Goal: Task Accomplishment & Management: Manage account settings

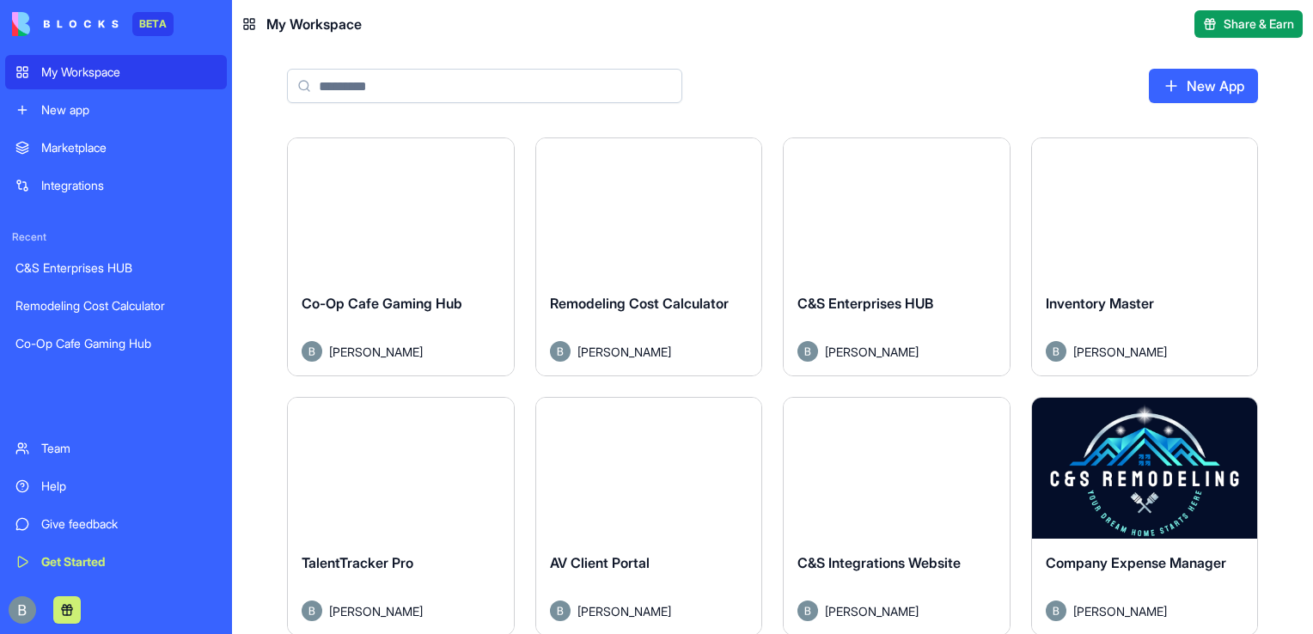
click at [391, 218] on button "Launch" at bounding box center [400, 209] width 129 height 34
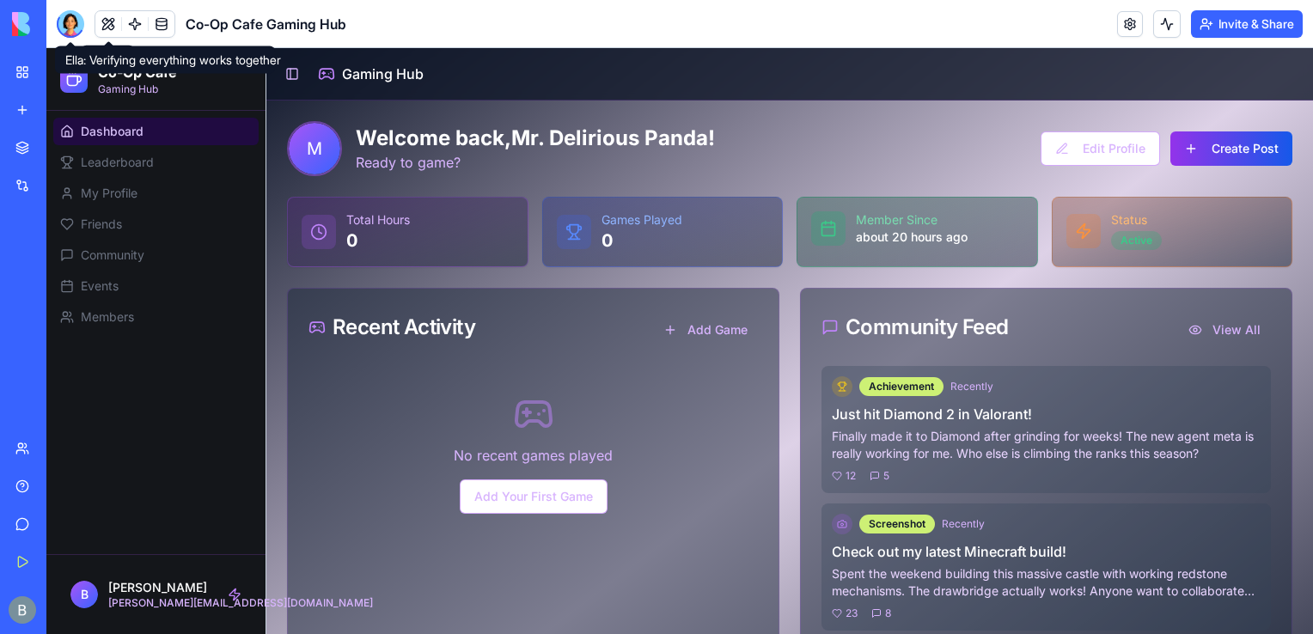
click at [76, 22] on div at bounding box center [70, 23] width 27 height 27
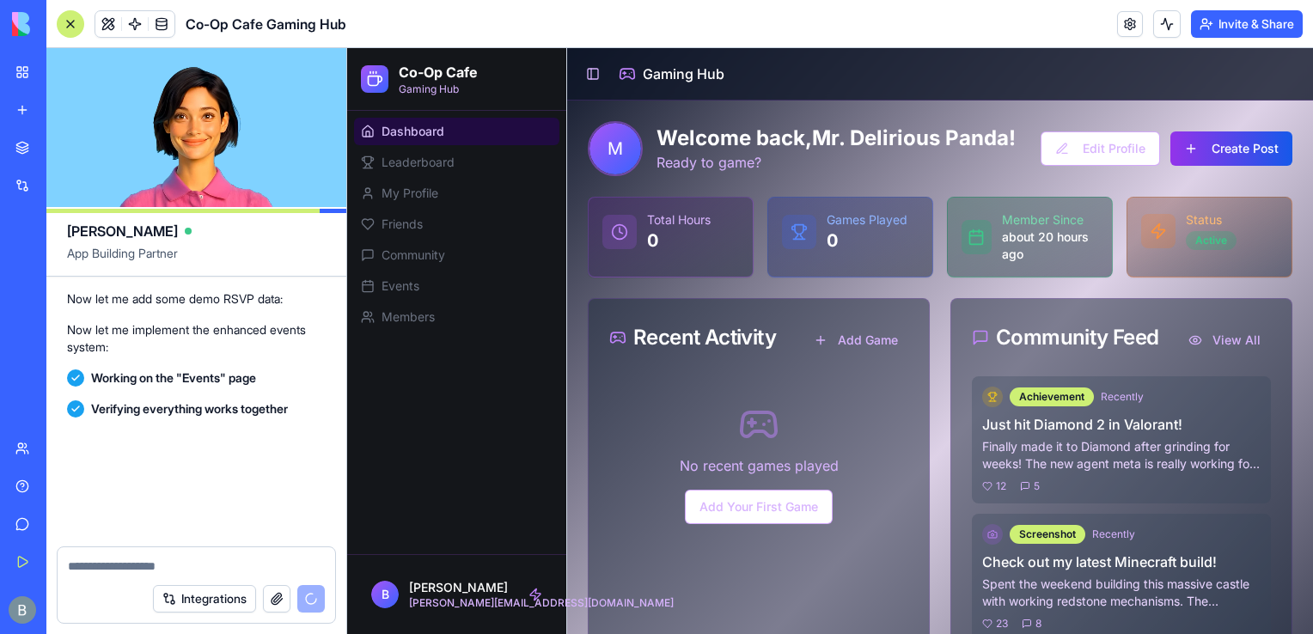
scroll to position [6371, 0]
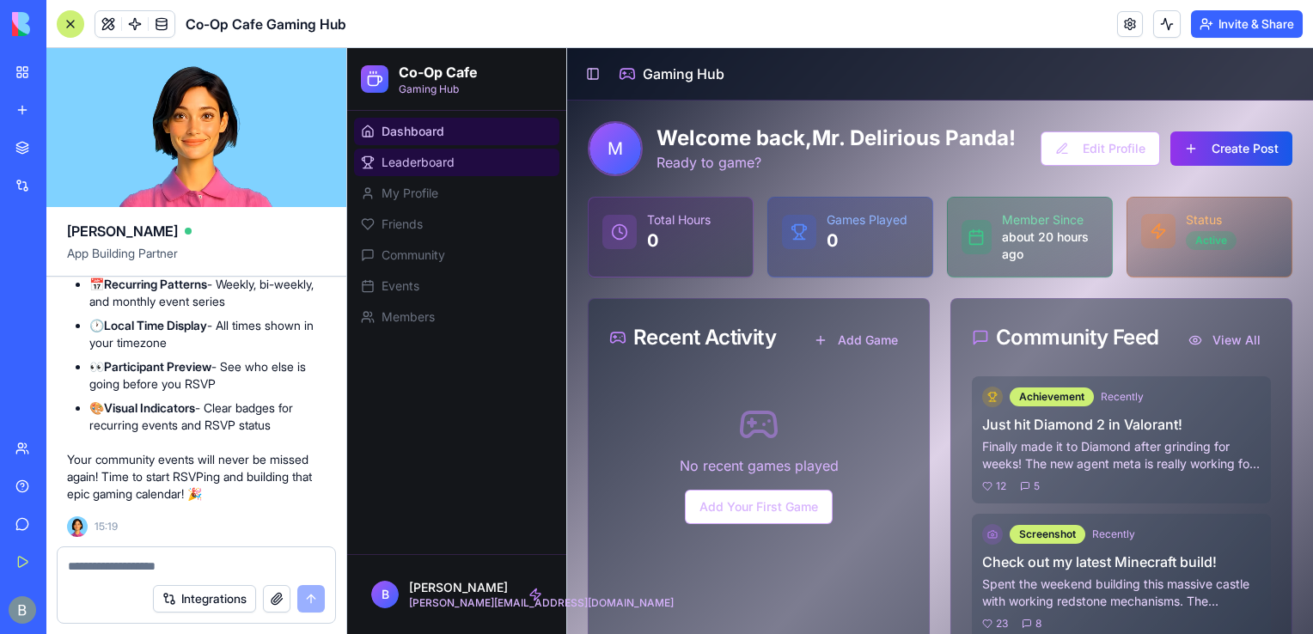
click at [468, 174] on link "Leaderboard" at bounding box center [456, 162] width 205 height 27
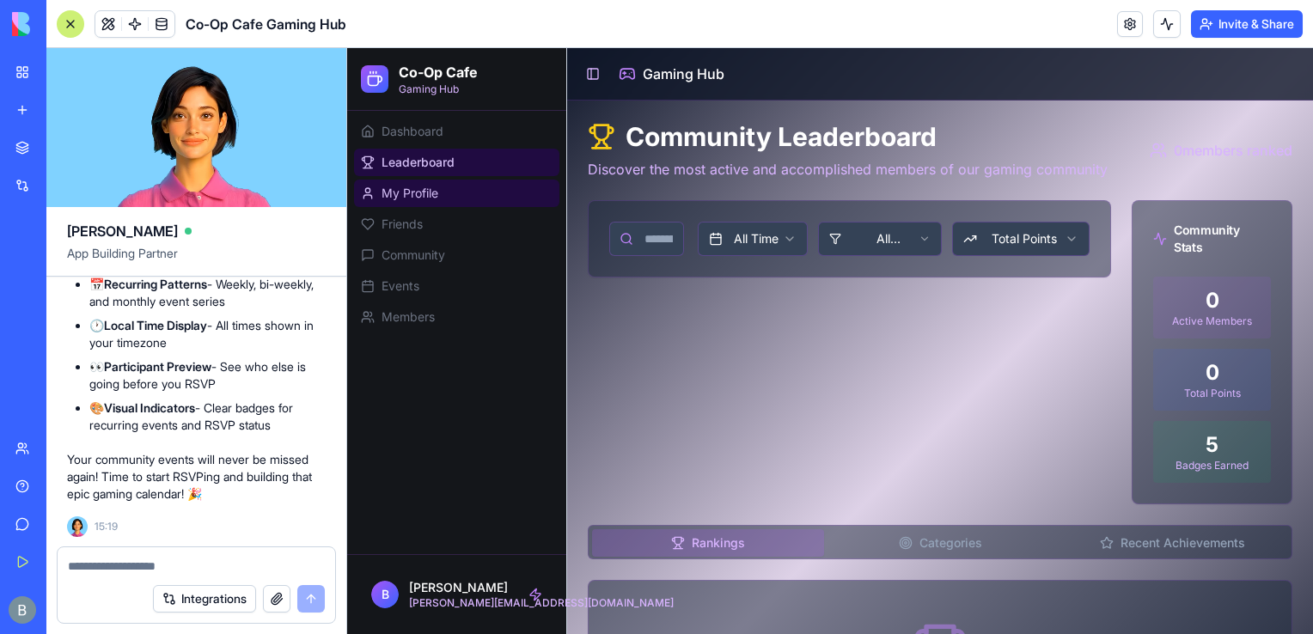
click at [467, 204] on link "My Profile" at bounding box center [456, 193] width 205 height 27
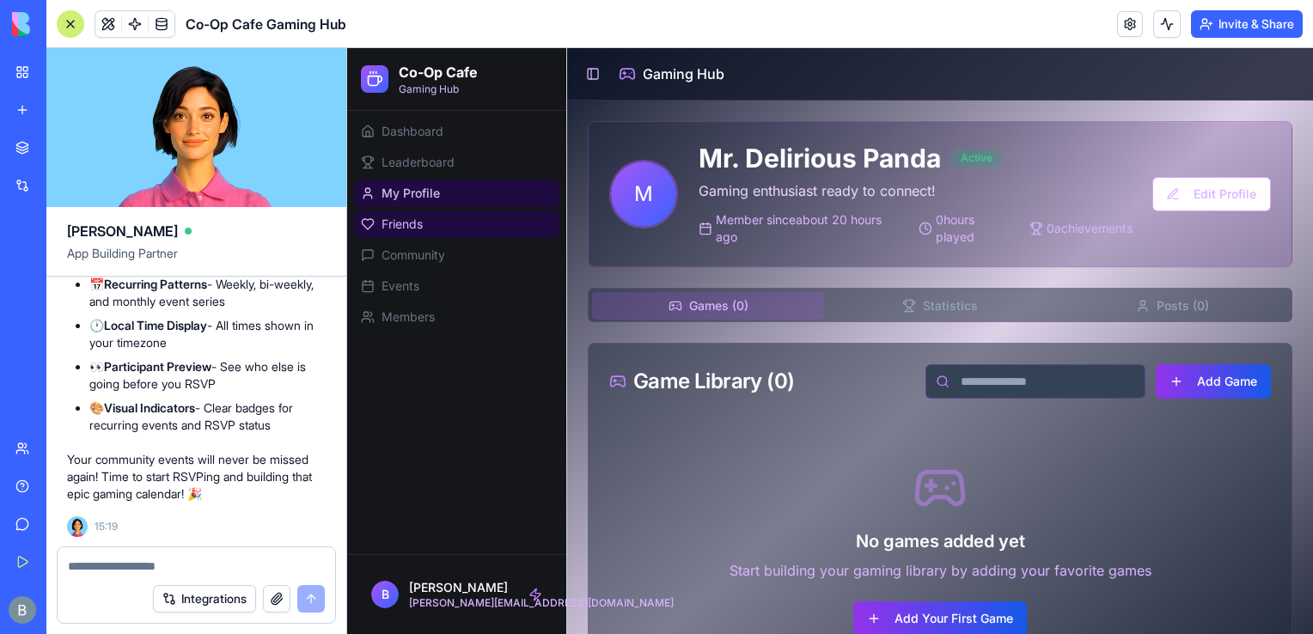
click at [468, 229] on link "Friends" at bounding box center [456, 223] width 205 height 27
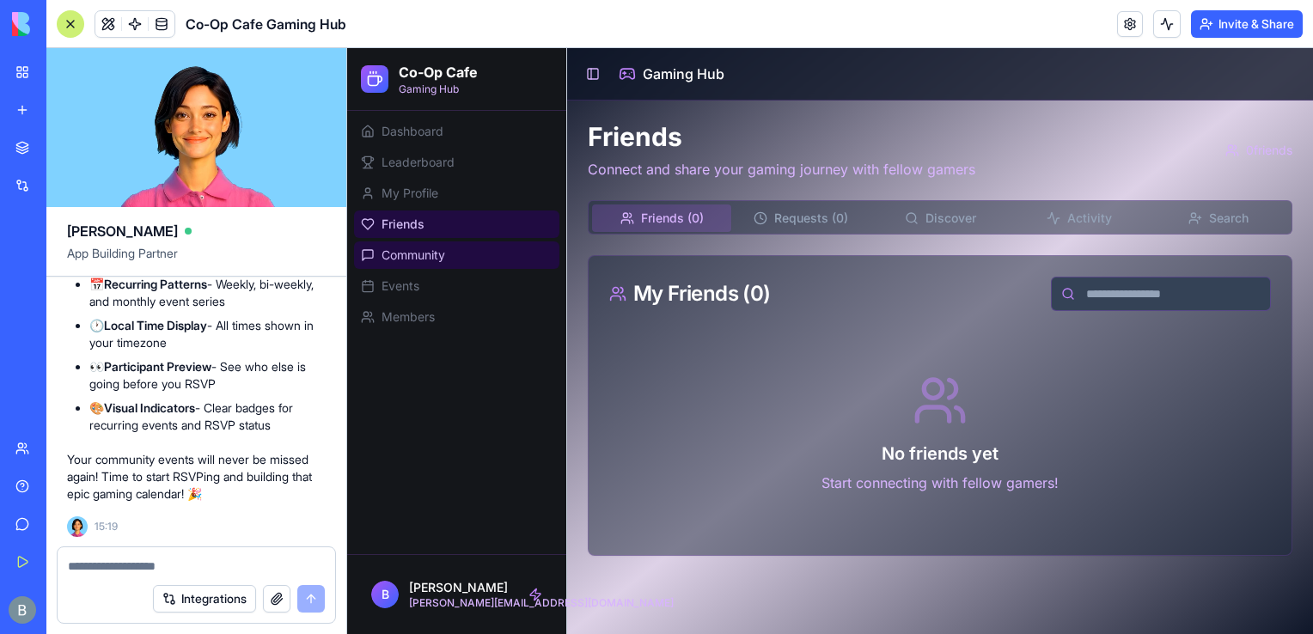
click at [474, 250] on link "Community" at bounding box center [456, 254] width 205 height 27
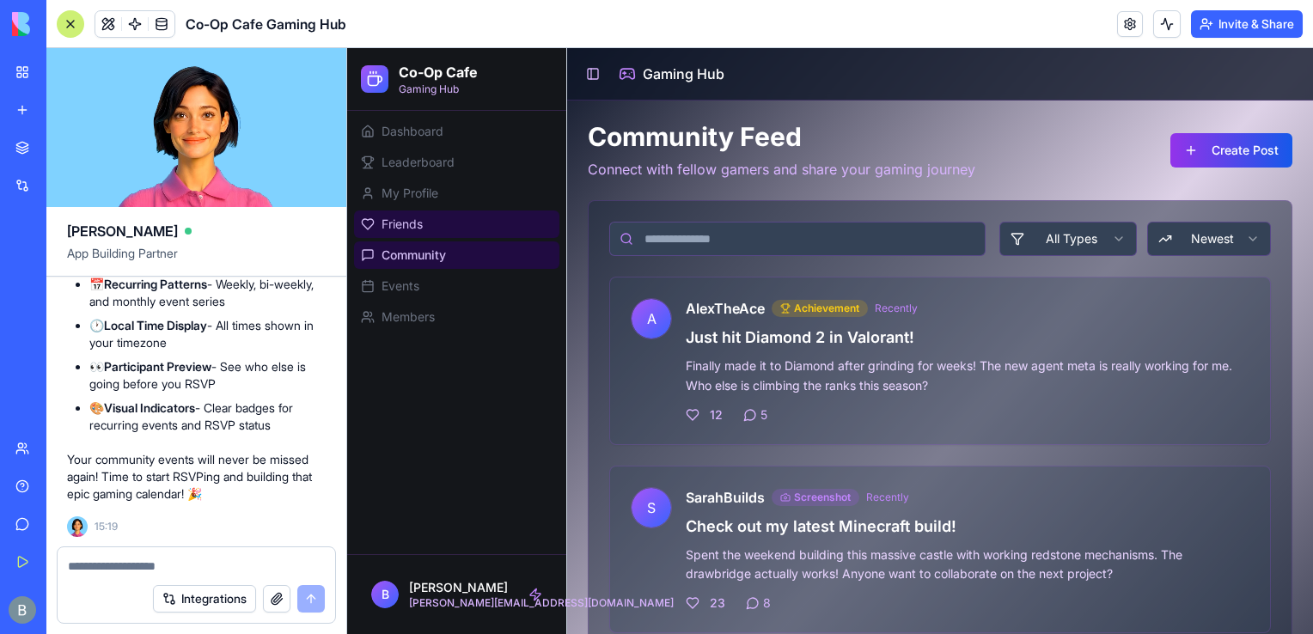
click at [464, 217] on link "Friends" at bounding box center [456, 223] width 205 height 27
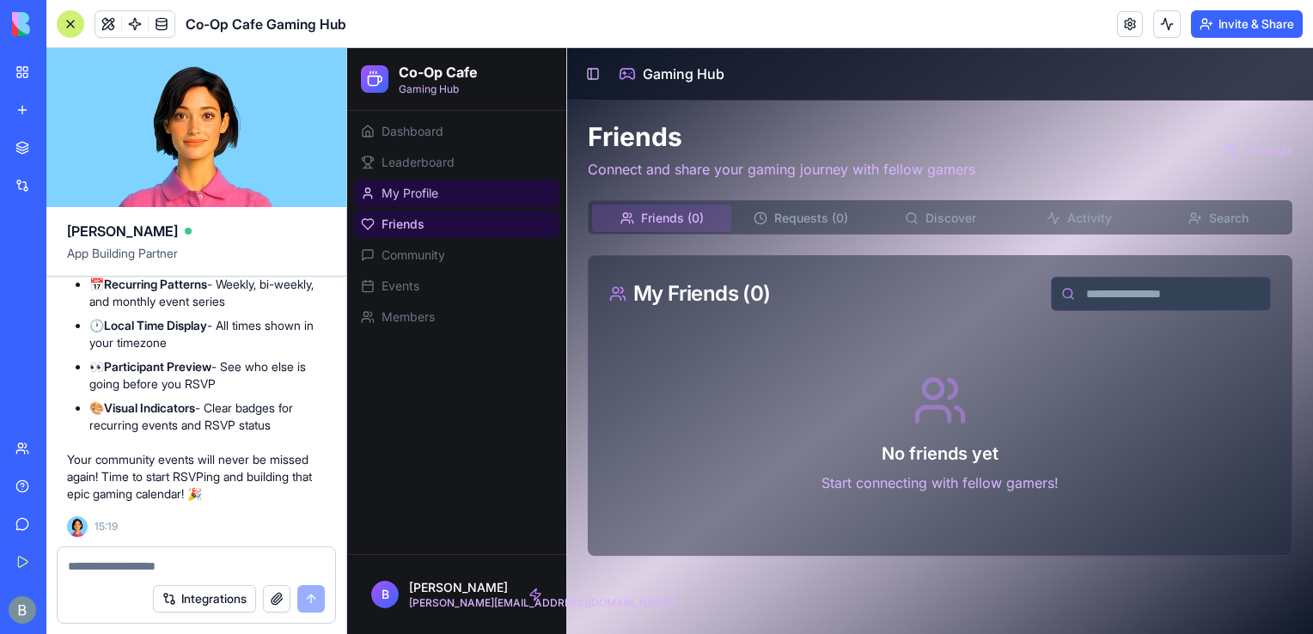
click at [451, 194] on link "My Profile" at bounding box center [456, 193] width 205 height 27
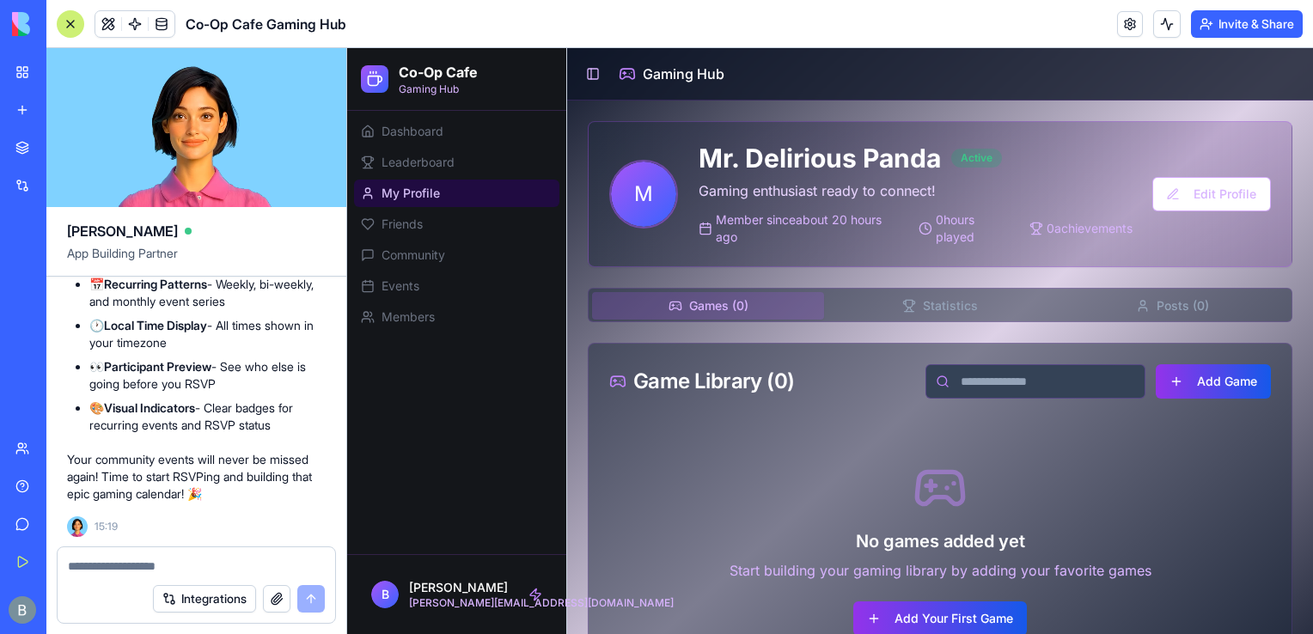
click at [171, 583] on div "Integrations" at bounding box center [196, 599] width 277 height 48
click at [167, 579] on div "Integrations" at bounding box center [196, 599] width 277 height 48
click at [161, 571] on textarea at bounding box center [196, 566] width 257 height 17
click at [445, 225] on link "Friends" at bounding box center [456, 223] width 205 height 27
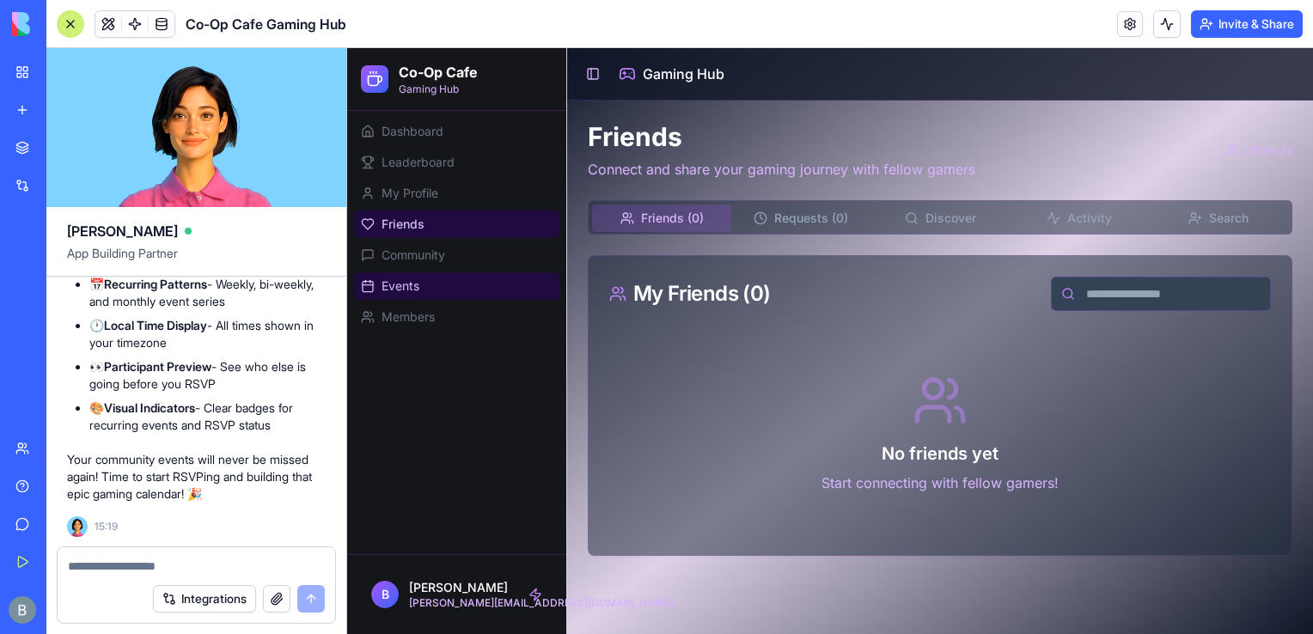
click at [442, 273] on link "Events" at bounding box center [456, 285] width 205 height 27
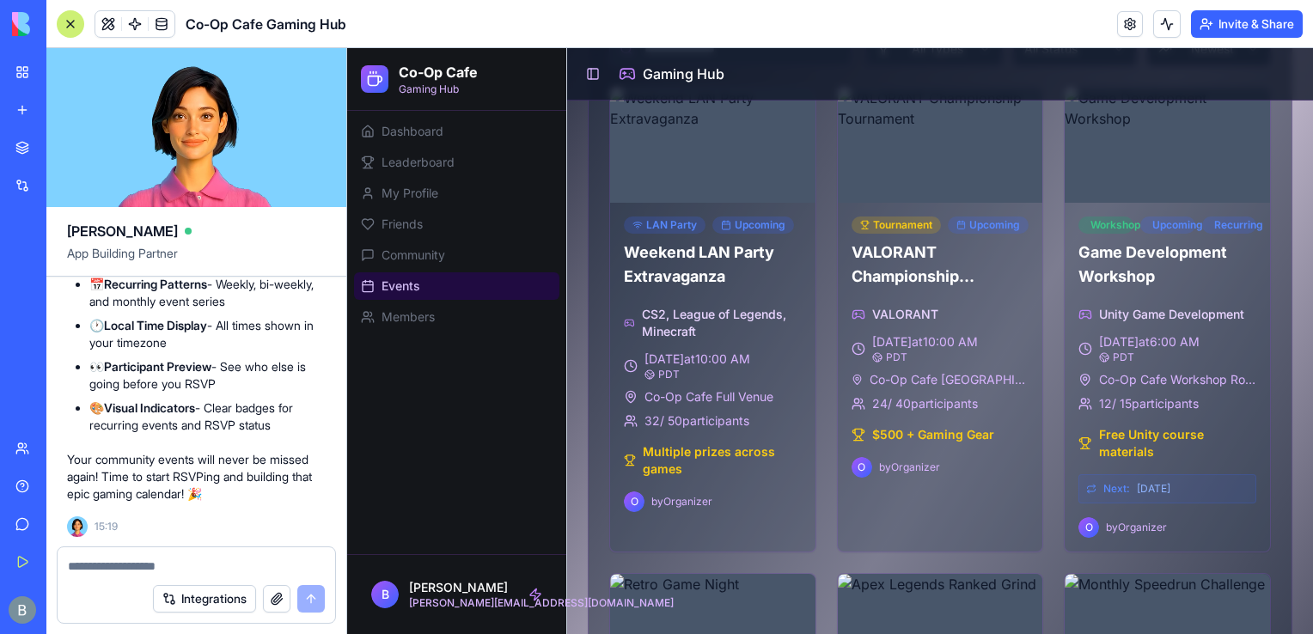
scroll to position [192, 0]
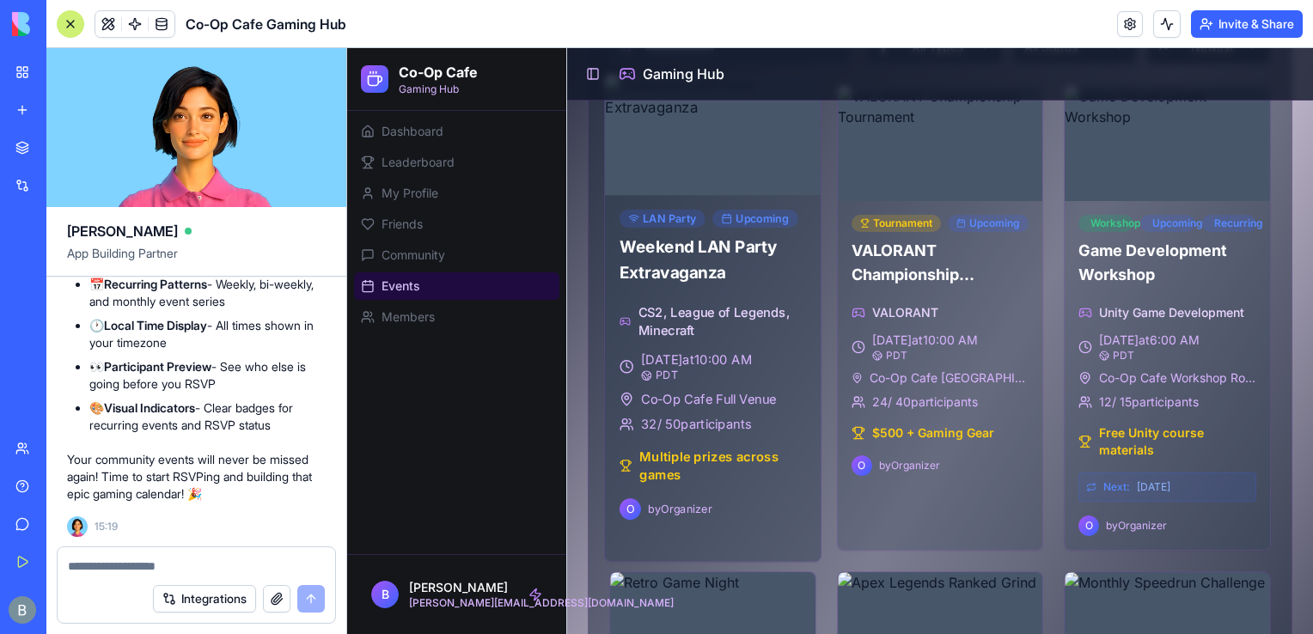
click at [753, 133] on img at bounding box center [713, 134] width 216 height 121
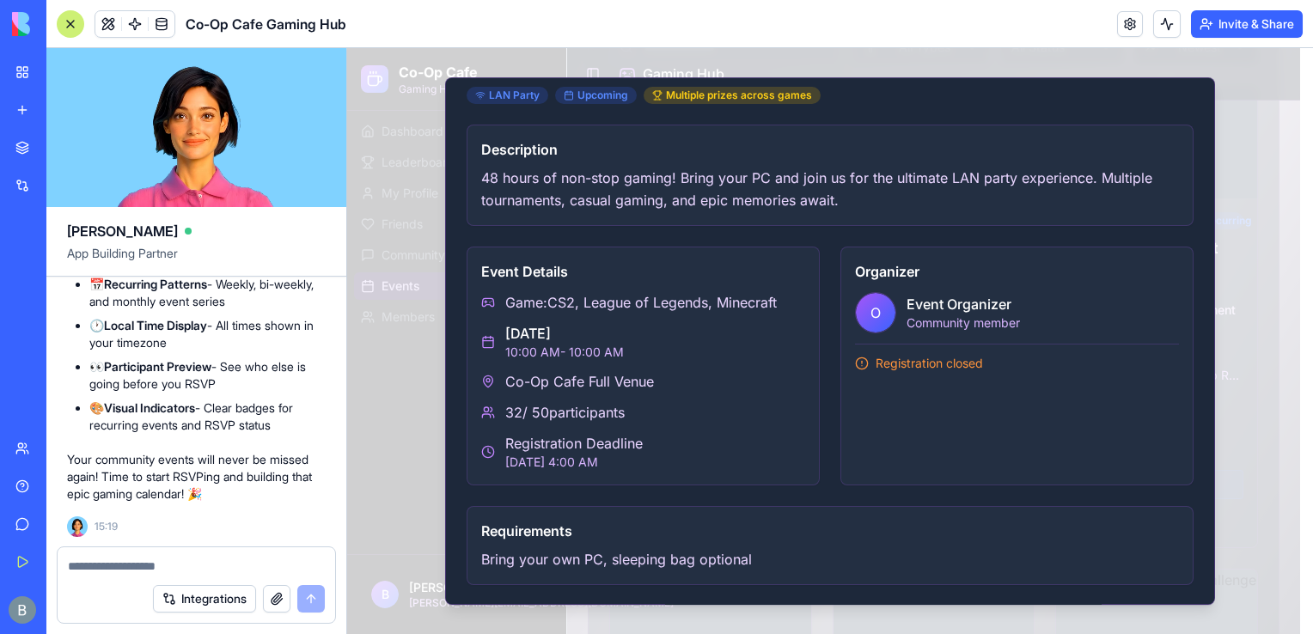
scroll to position [0, 0]
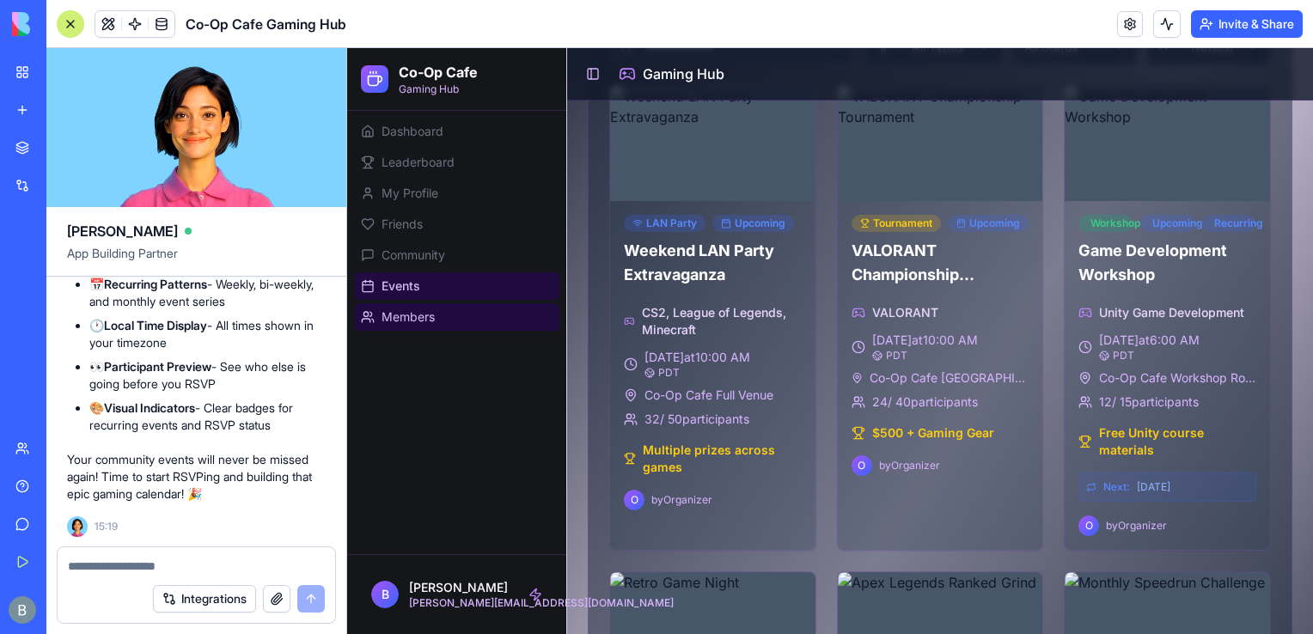
click at [390, 325] on span "Members" at bounding box center [407, 316] width 53 height 17
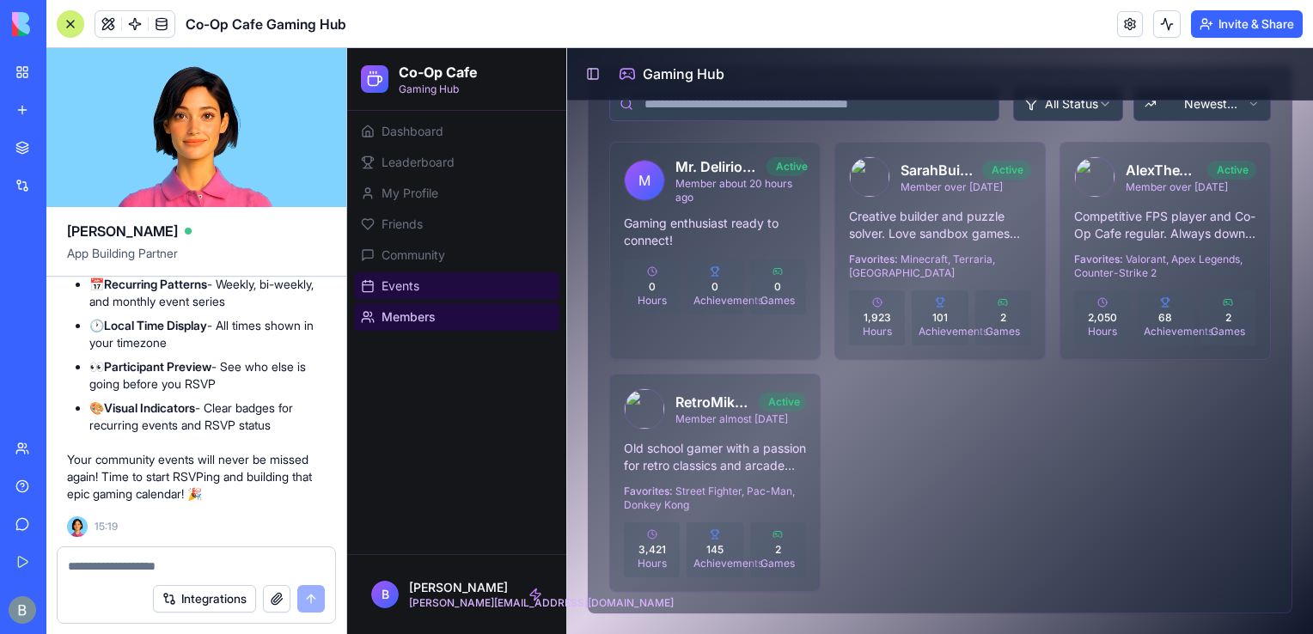
click at [381, 296] on link "Events" at bounding box center [456, 285] width 205 height 27
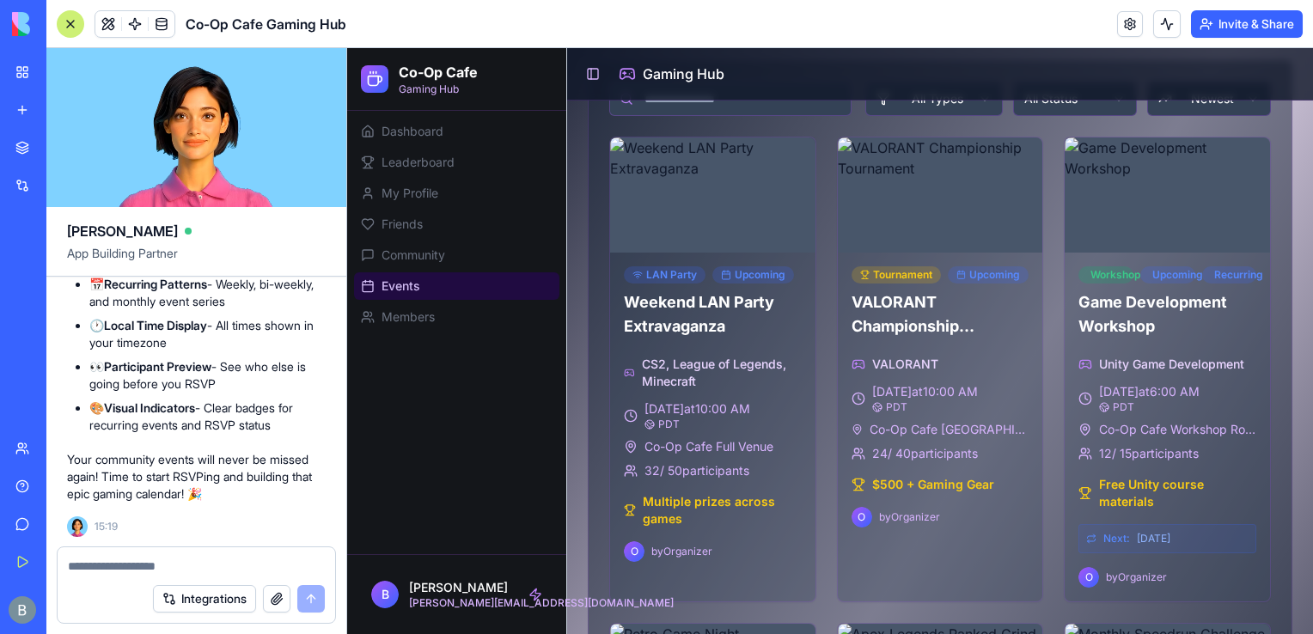
click at [215, 576] on div "Integrations" at bounding box center [196, 599] width 277 height 48
click at [210, 576] on div "Integrations" at bounding box center [196, 599] width 277 height 48
click at [189, 565] on textarea at bounding box center [196, 566] width 257 height 17
paste textarea "**********"
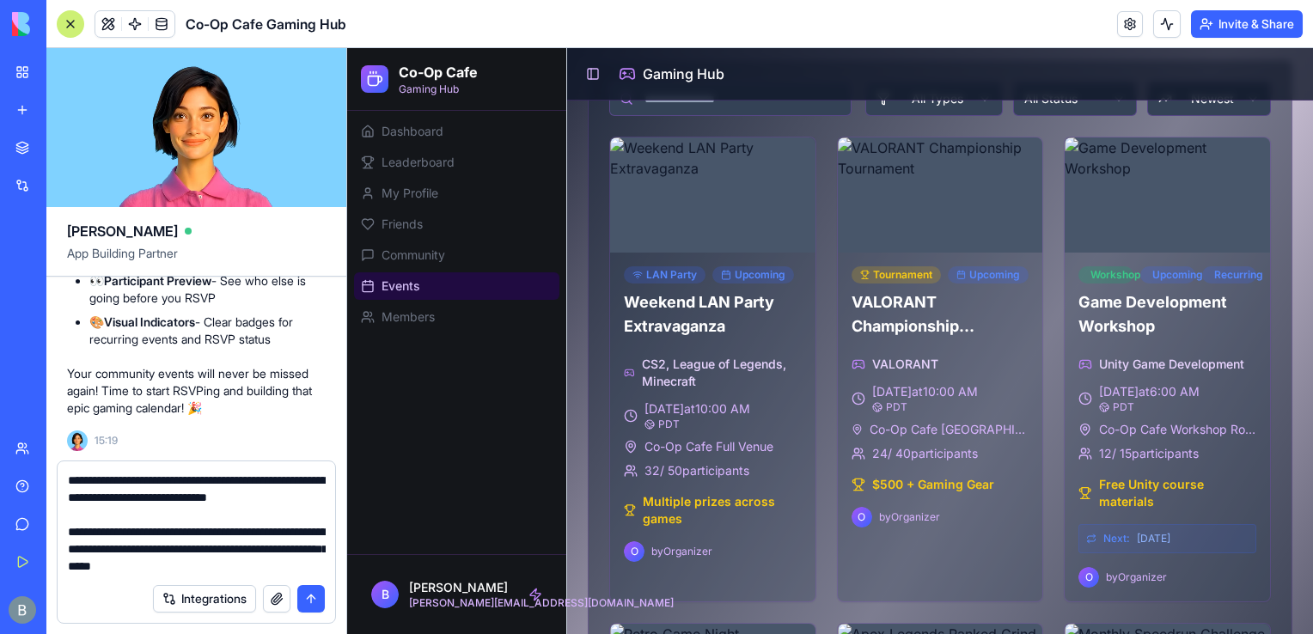
scroll to position [33, 0]
type textarea "**********"
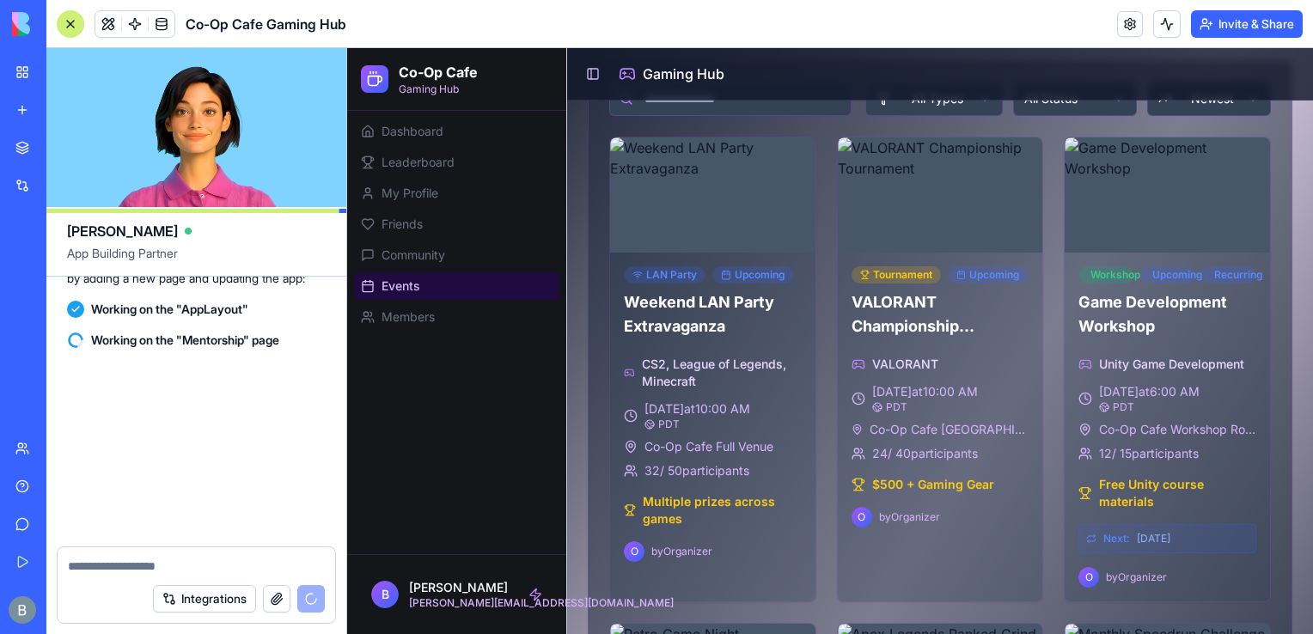
scroll to position [8626, 0]
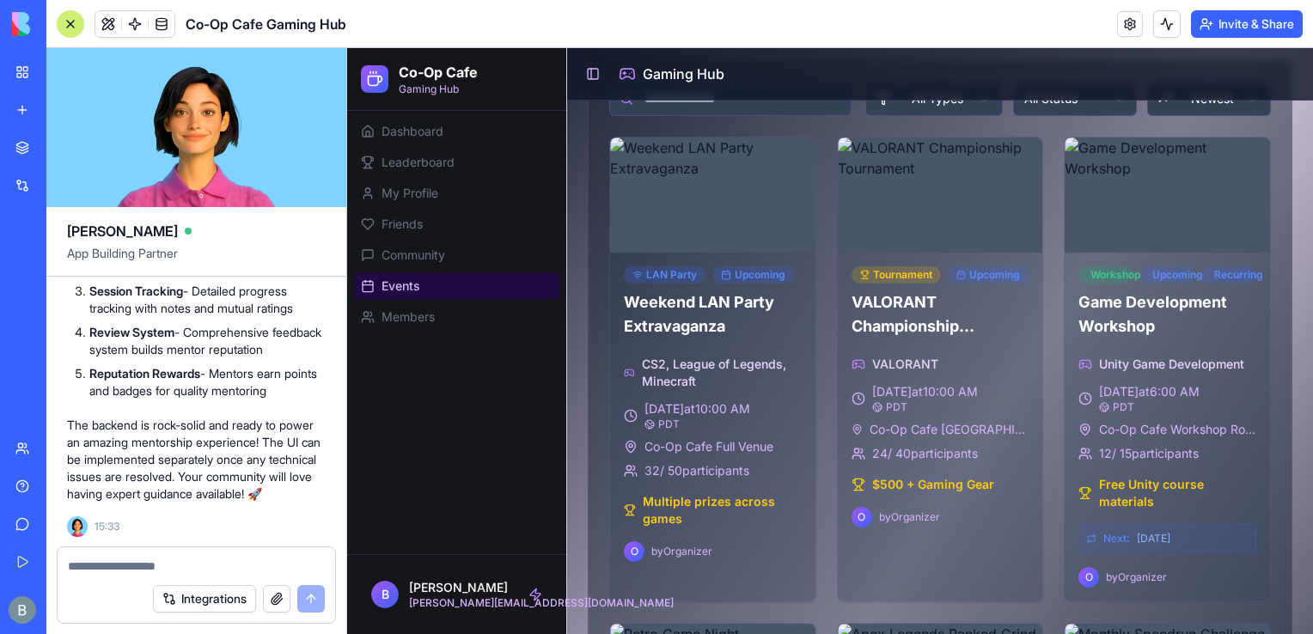
click at [210, 485] on p "The backend is rock-solid and ready to power an amazing mentorship experience! …" at bounding box center [196, 460] width 259 height 86
click at [189, 441] on p "The backend is rock-solid and ready to power an amazing mentorship experience! …" at bounding box center [196, 460] width 259 height 86
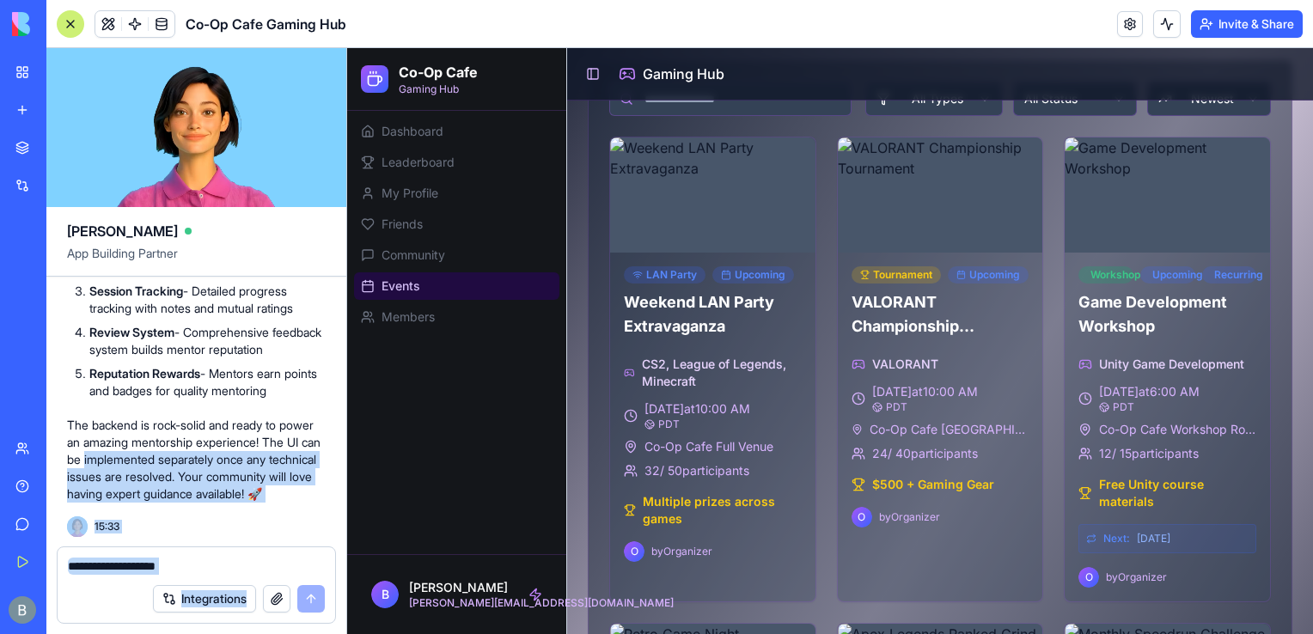
drag, startPoint x: 189, startPoint y: 441, endPoint x: 156, endPoint y: 601, distance: 164.1
click at [156, 601] on div "[PERSON_NAME] App Building Partner Let's build an application centered around t…" at bounding box center [196, 341] width 301 height 586
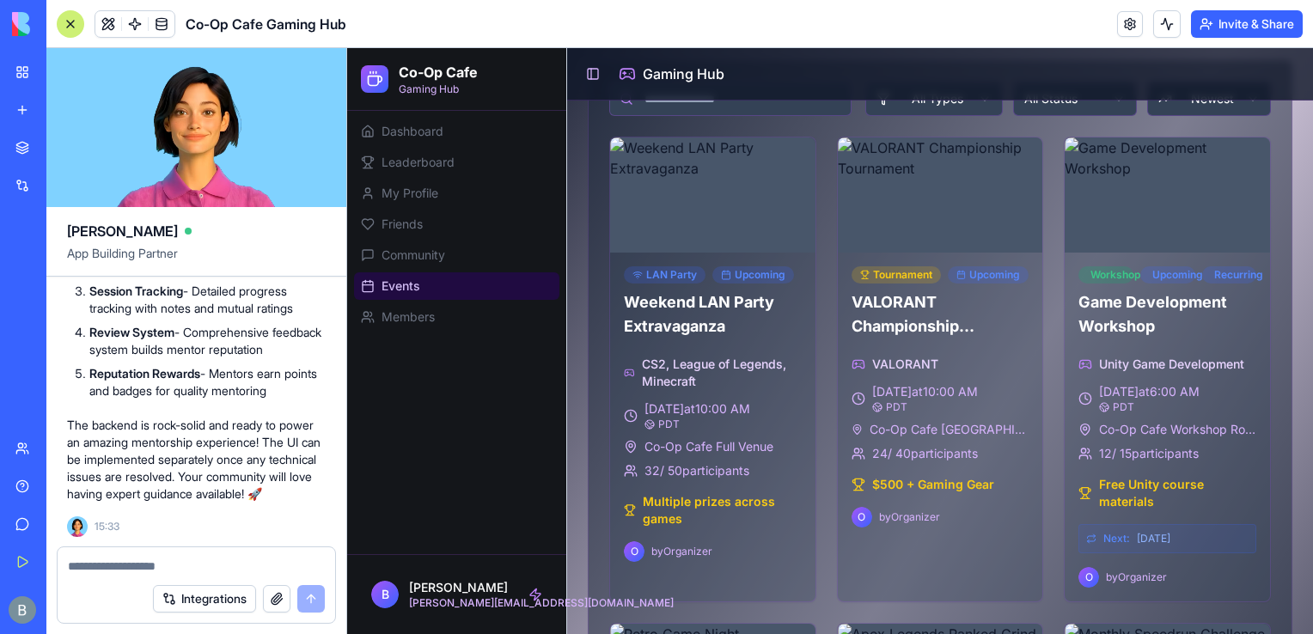
click at [168, 426] on p "The backend is rock-solid and ready to power an amazing mentorship experience! …" at bounding box center [196, 460] width 259 height 86
click at [111, 23] on span at bounding box center [135, 24] width 48 height 48
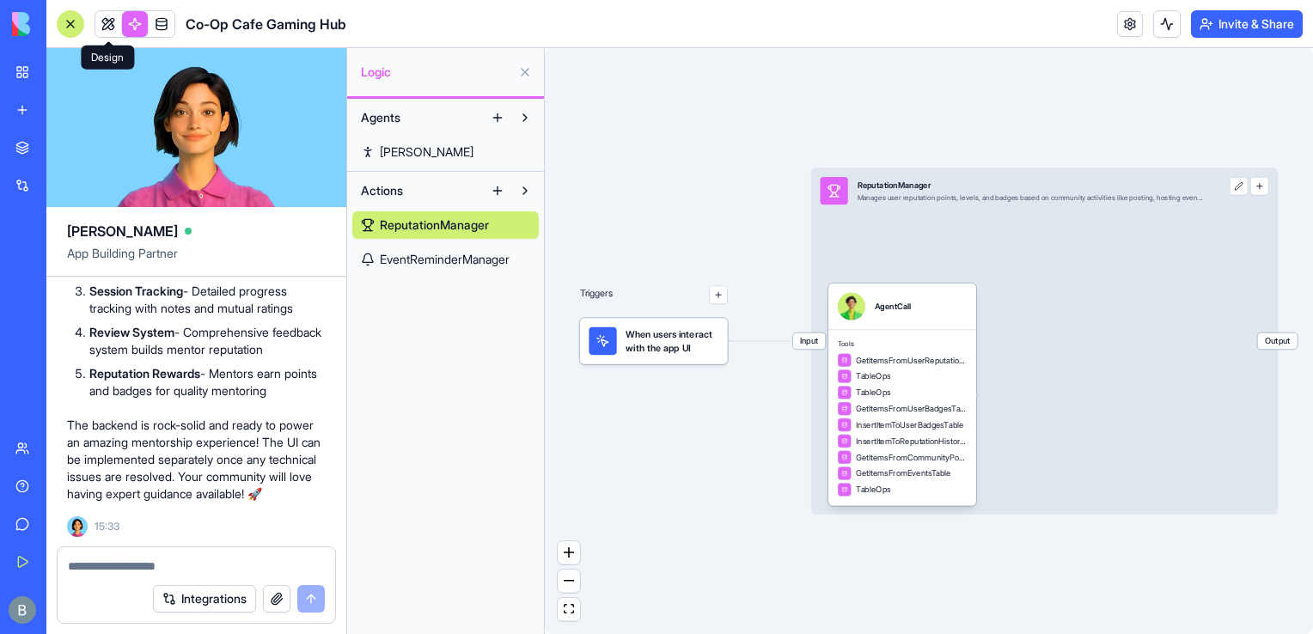
click at [115, 27] on link at bounding box center [108, 24] width 26 height 26
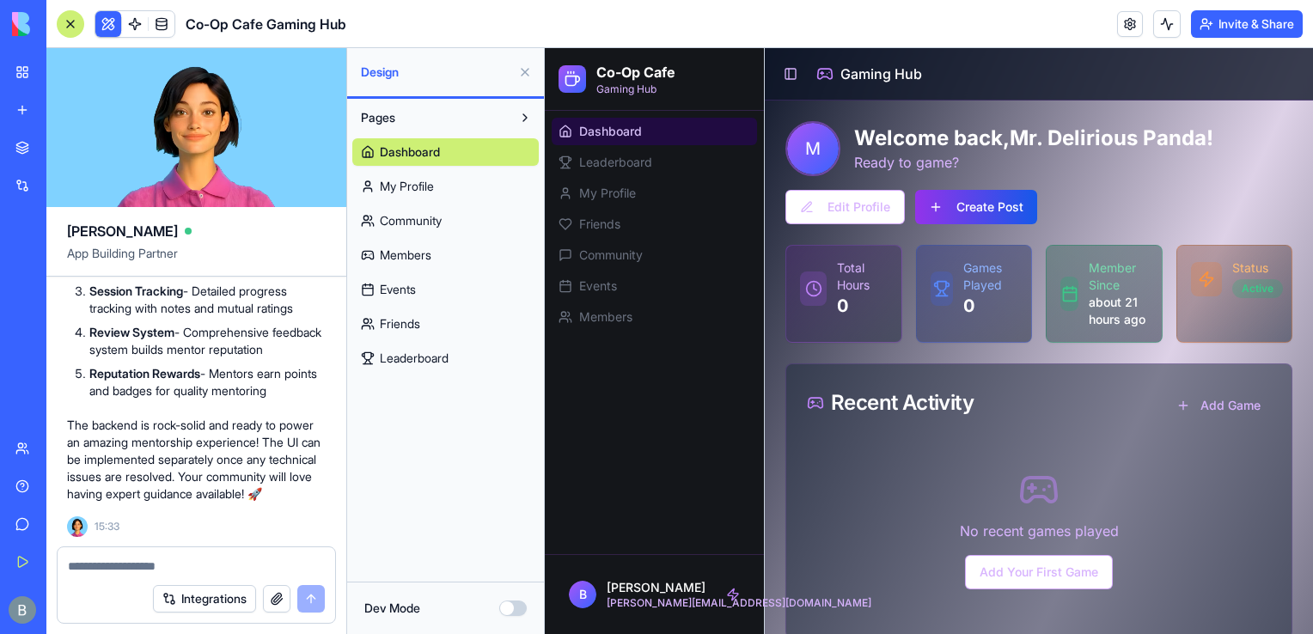
click at [214, 557] on div at bounding box center [196, 560] width 277 height 27
click at [209, 561] on textarea at bounding box center [197, 566] width 258 height 17
click at [198, 568] on textarea at bounding box center [197, 566] width 258 height 17
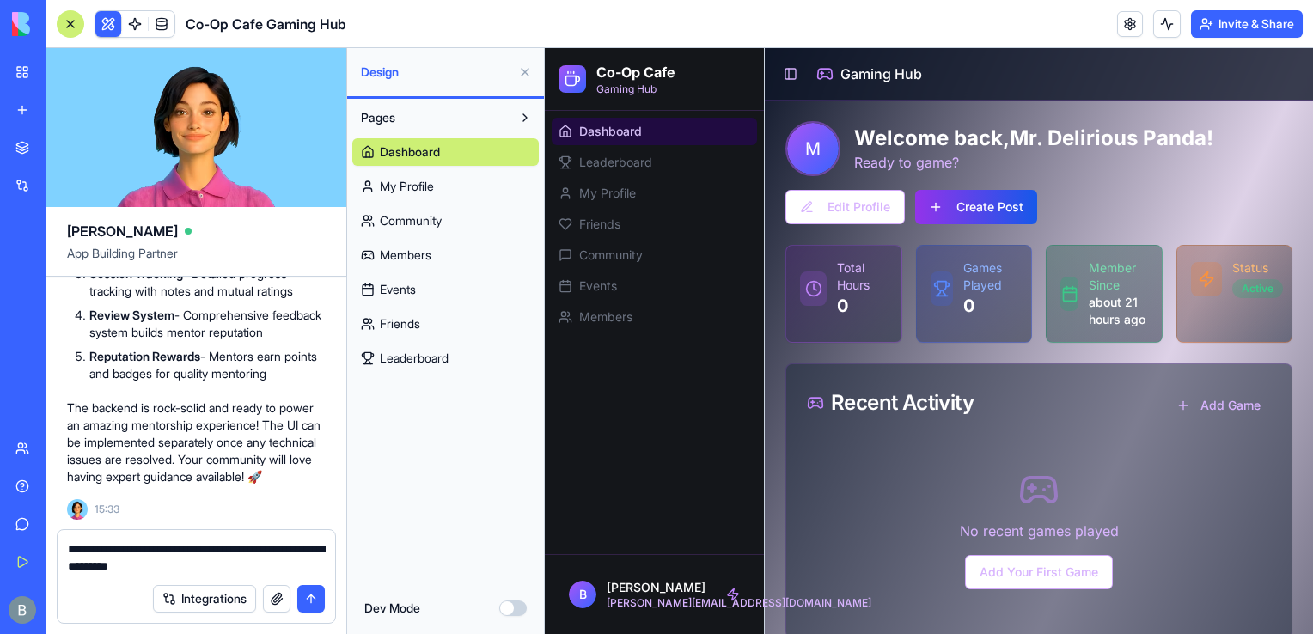
type textarea "**********"
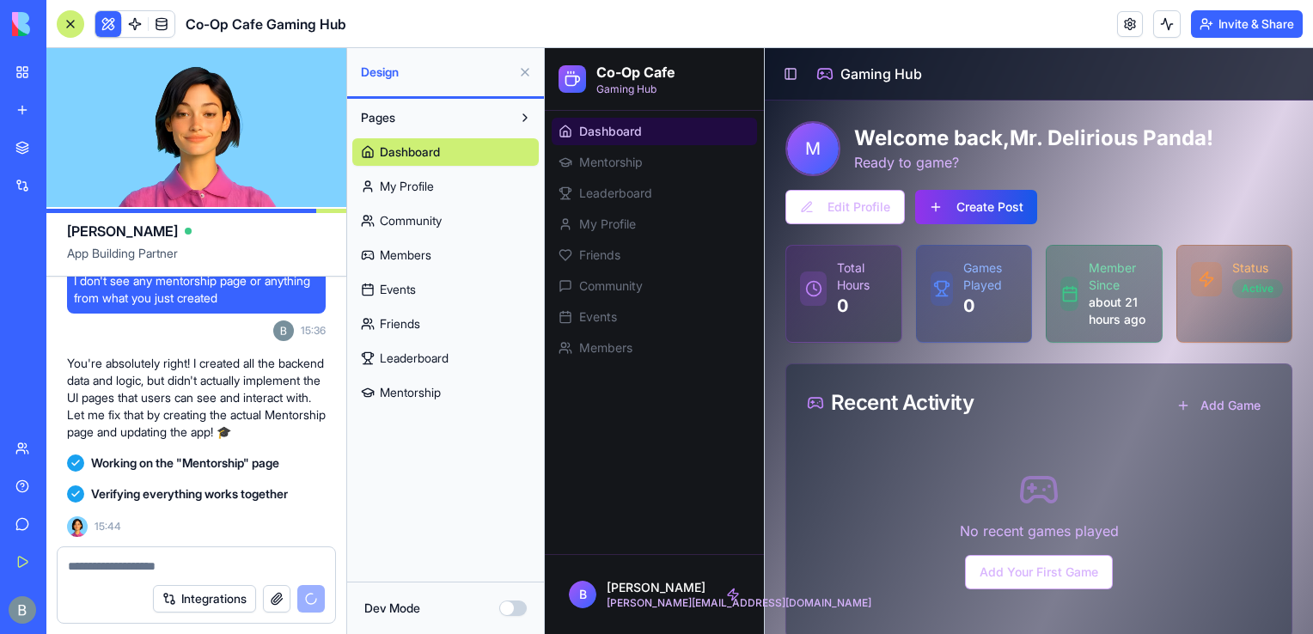
scroll to position [10107, 0]
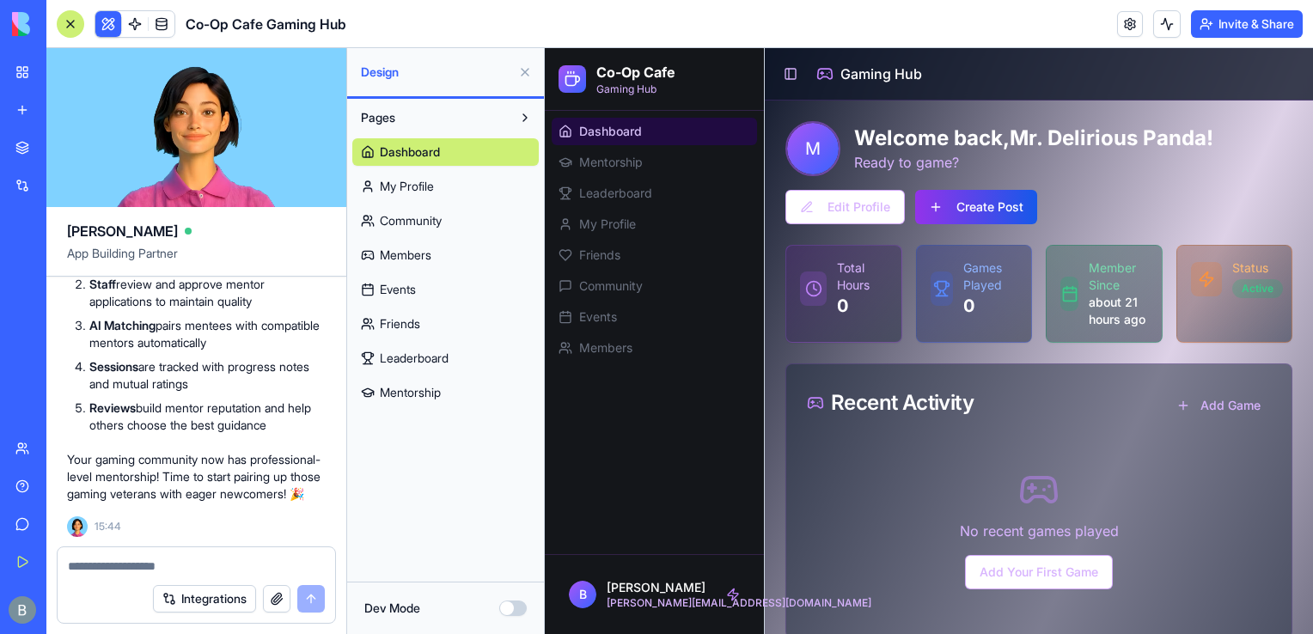
click at [524, 63] on button at bounding box center [524, 71] width 27 height 27
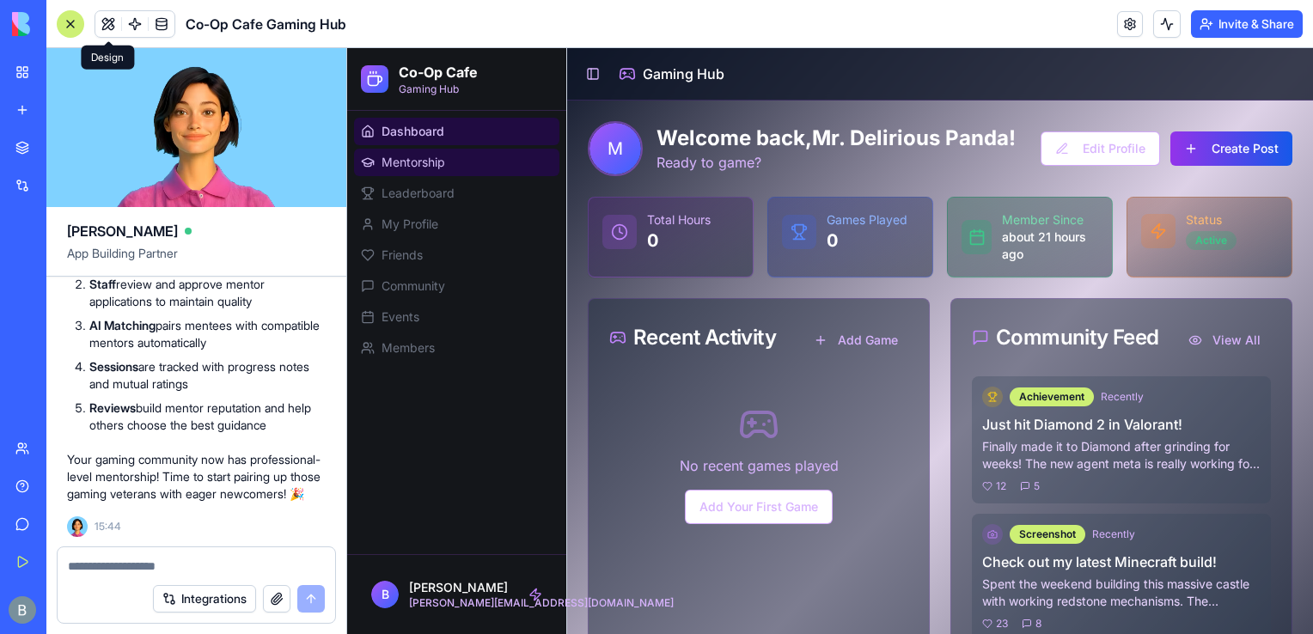
click at [526, 163] on link "Mentorship" at bounding box center [456, 162] width 205 height 27
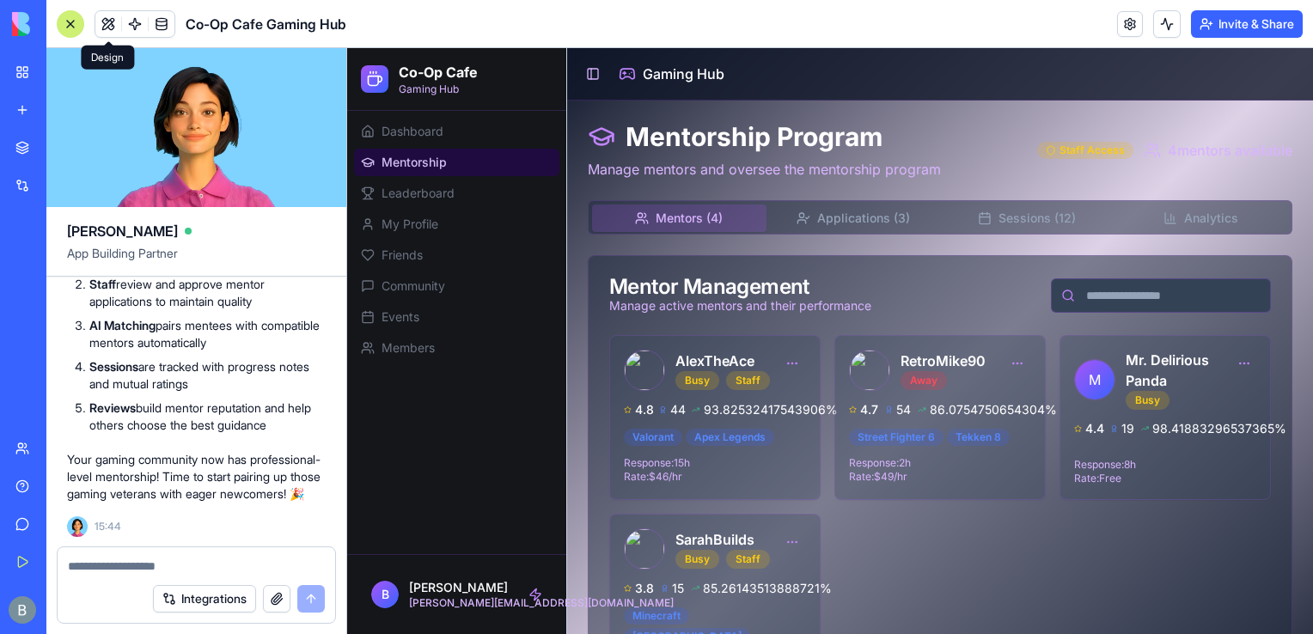
click at [263, 554] on div at bounding box center [196, 560] width 277 height 27
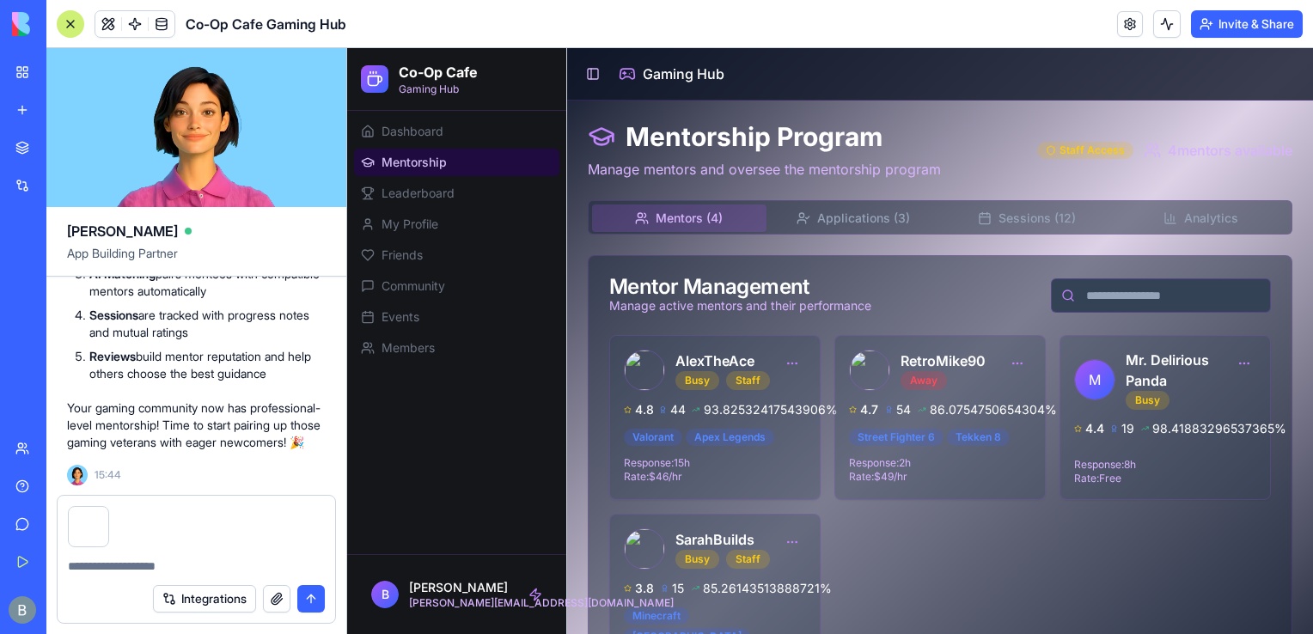
click at [209, 573] on textarea at bounding box center [197, 566] width 258 height 17
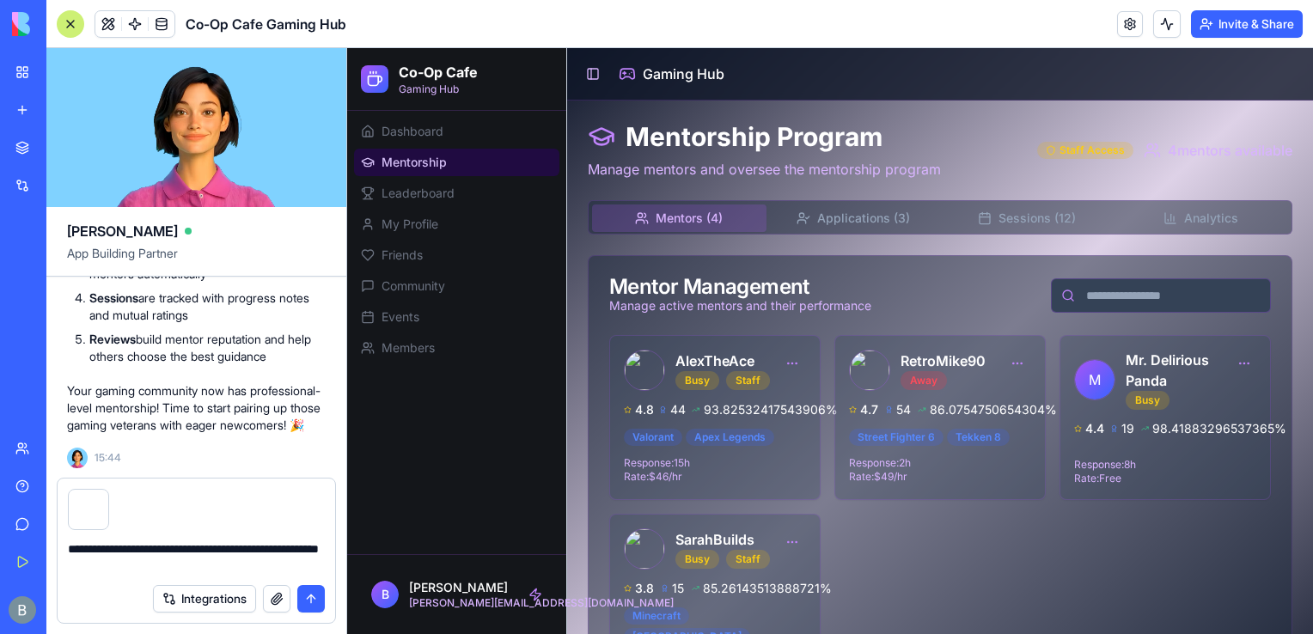
type textarea "**********"
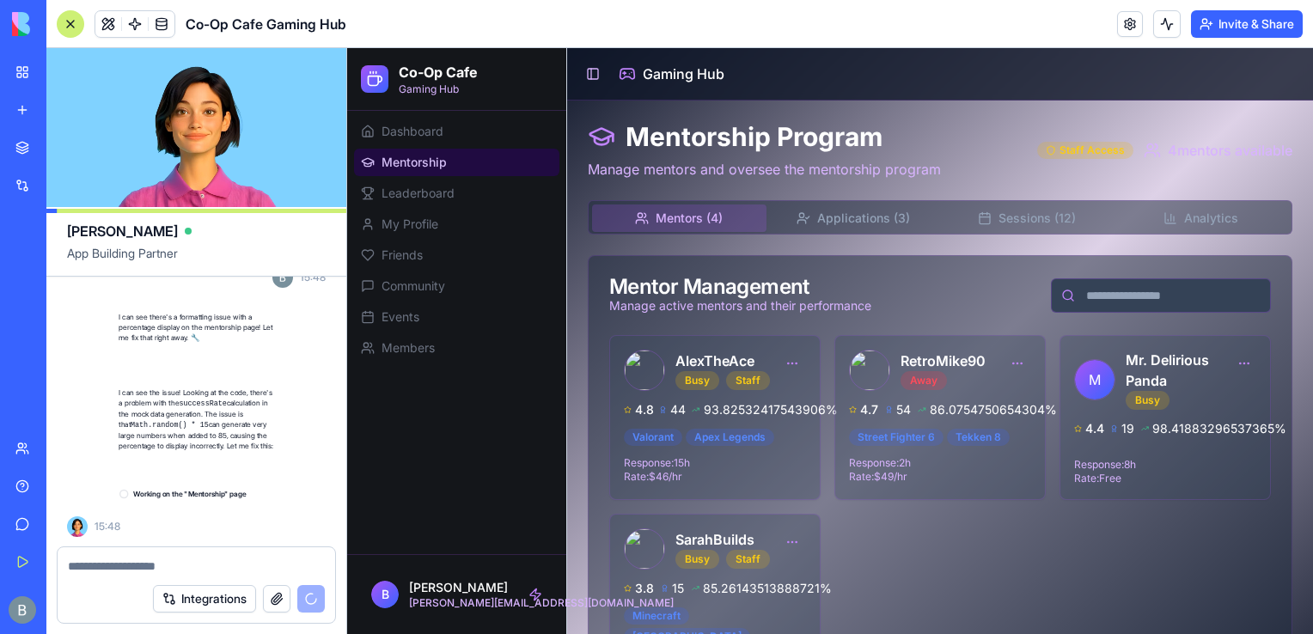
scroll to position [10504, 0]
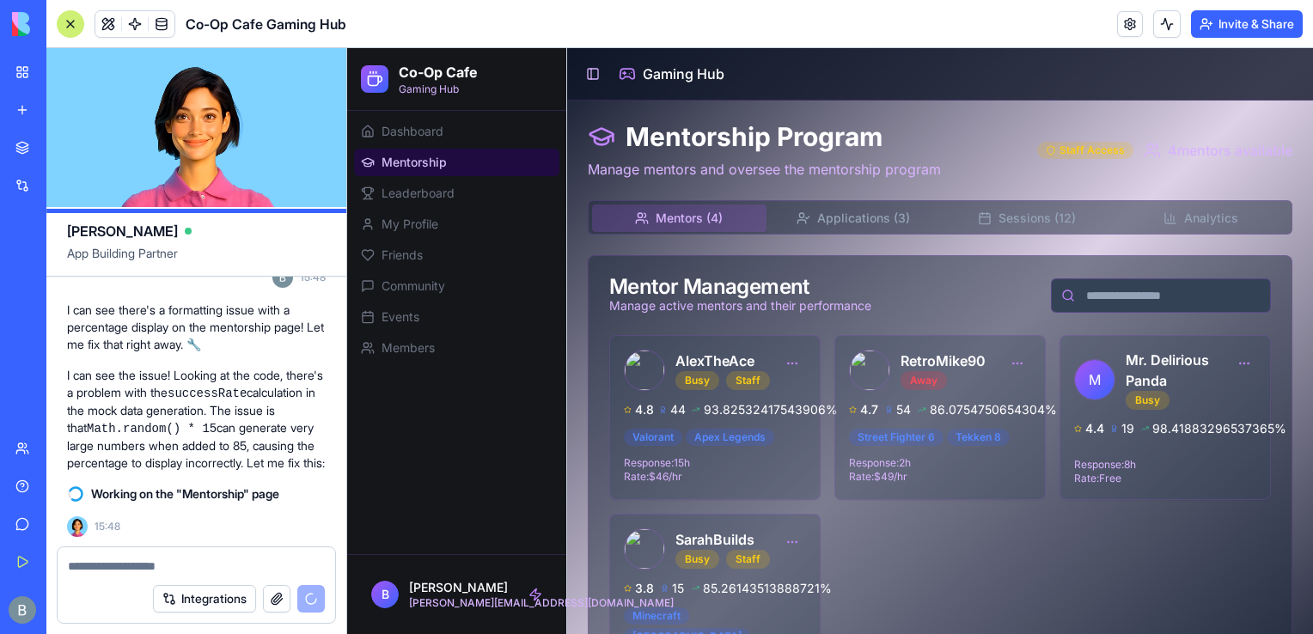
click at [997, 210] on button "Sessions (12)" at bounding box center [1027, 217] width 174 height 27
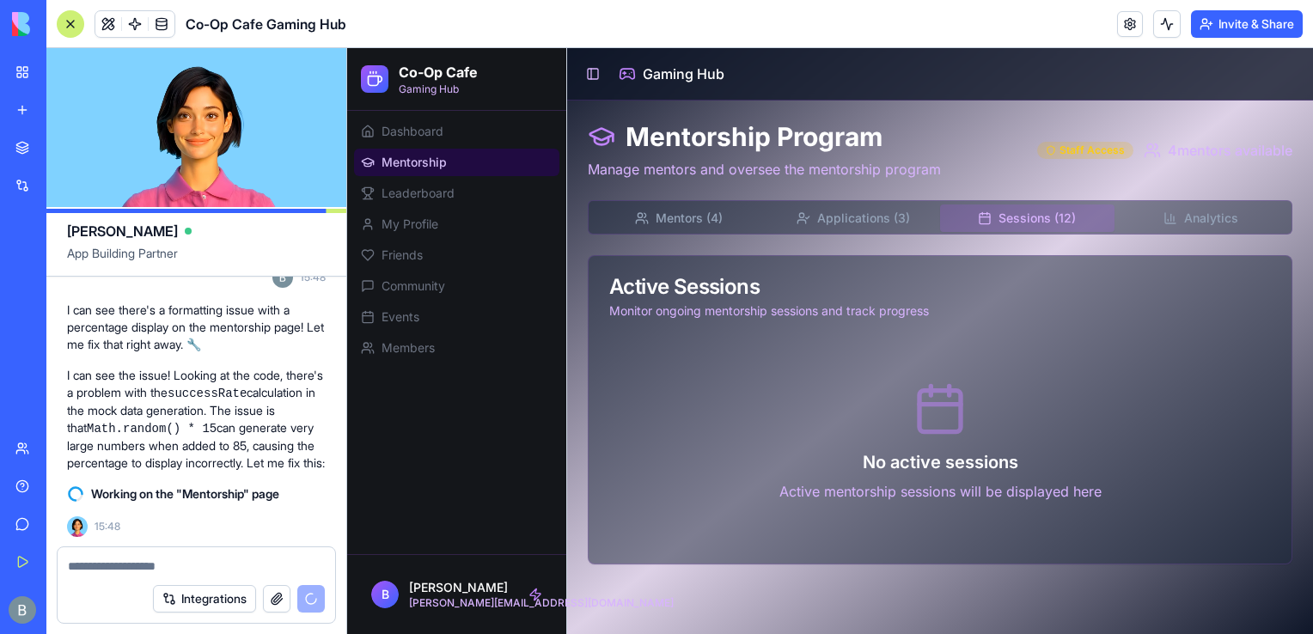
click at [1191, 211] on button "Analytics" at bounding box center [1201, 217] width 174 height 27
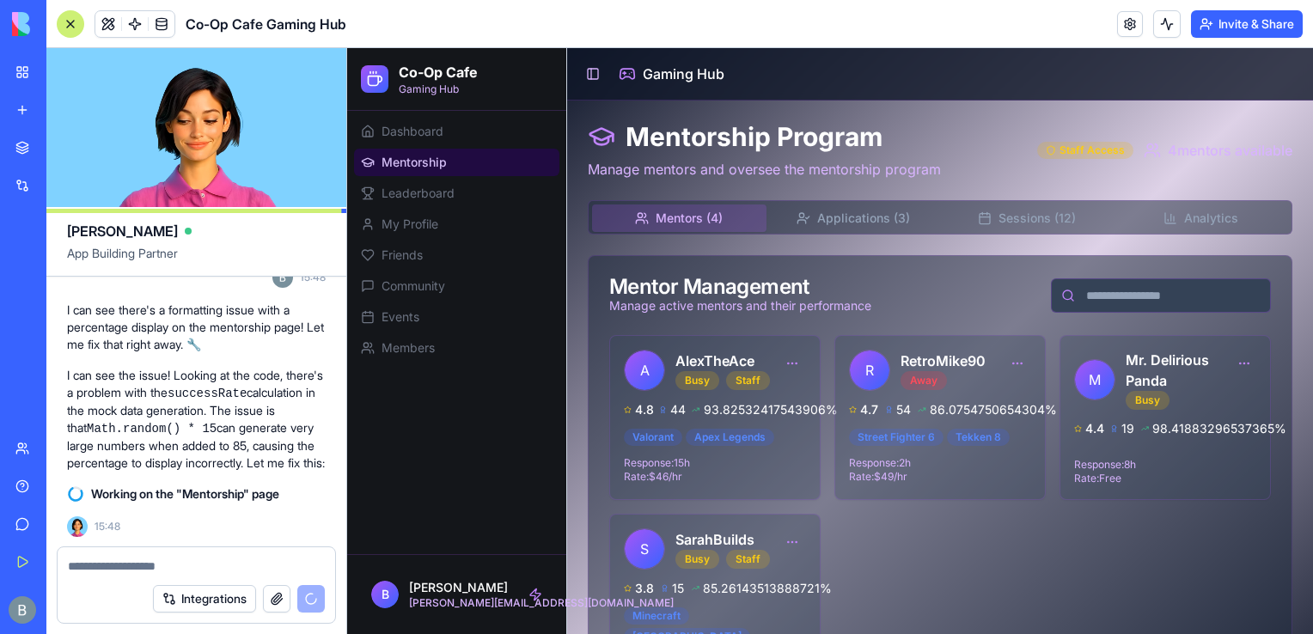
click at [707, 210] on button "Mentors ( 4 )" at bounding box center [679, 217] width 174 height 27
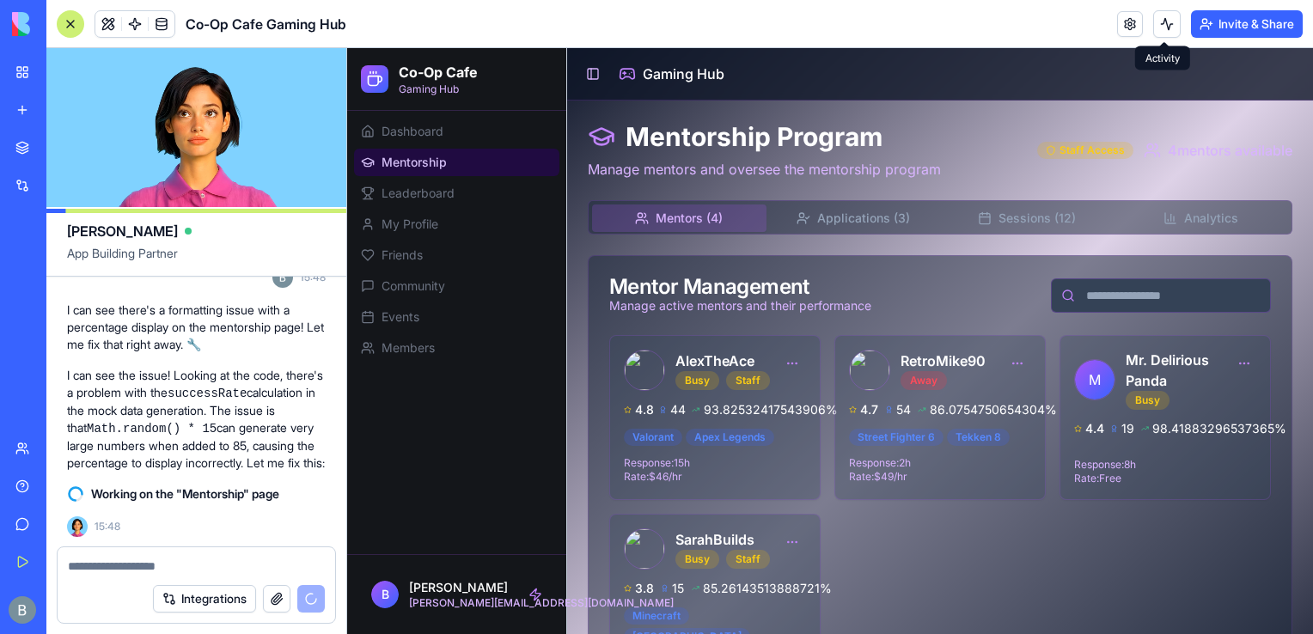
click at [960, 223] on button "Sessions (12)" at bounding box center [1027, 217] width 174 height 27
click at [717, 220] on button "Mentors ( 4 )" at bounding box center [679, 217] width 174 height 27
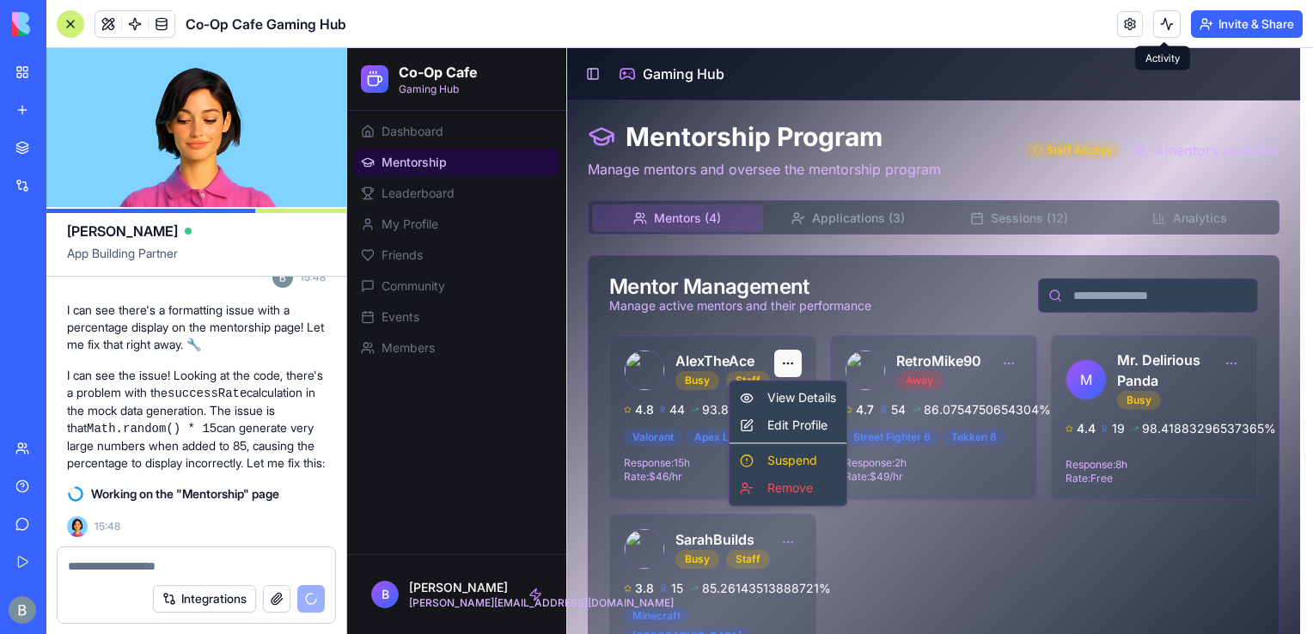
click at [787, 356] on html "Co-Op Cafe Gaming Hub Dashboard Mentorship Leaderboard My Profile Friends Commu…" at bounding box center [830, 394] width 966 height 692
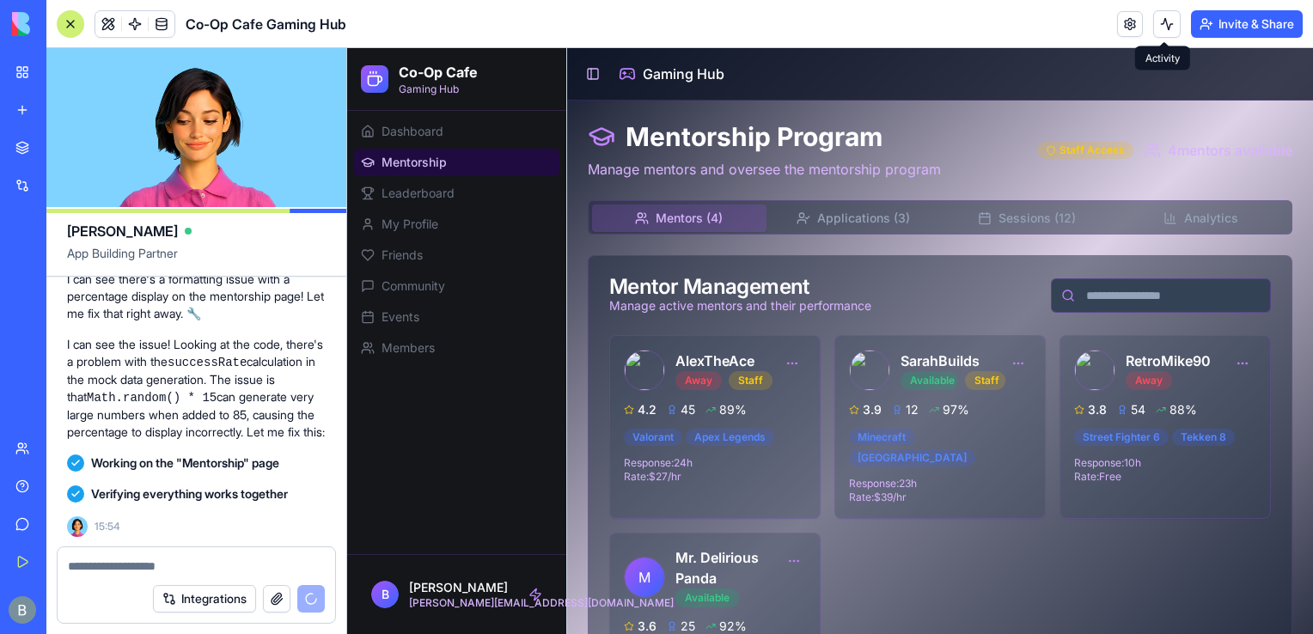
scroll to position [11249, 0]
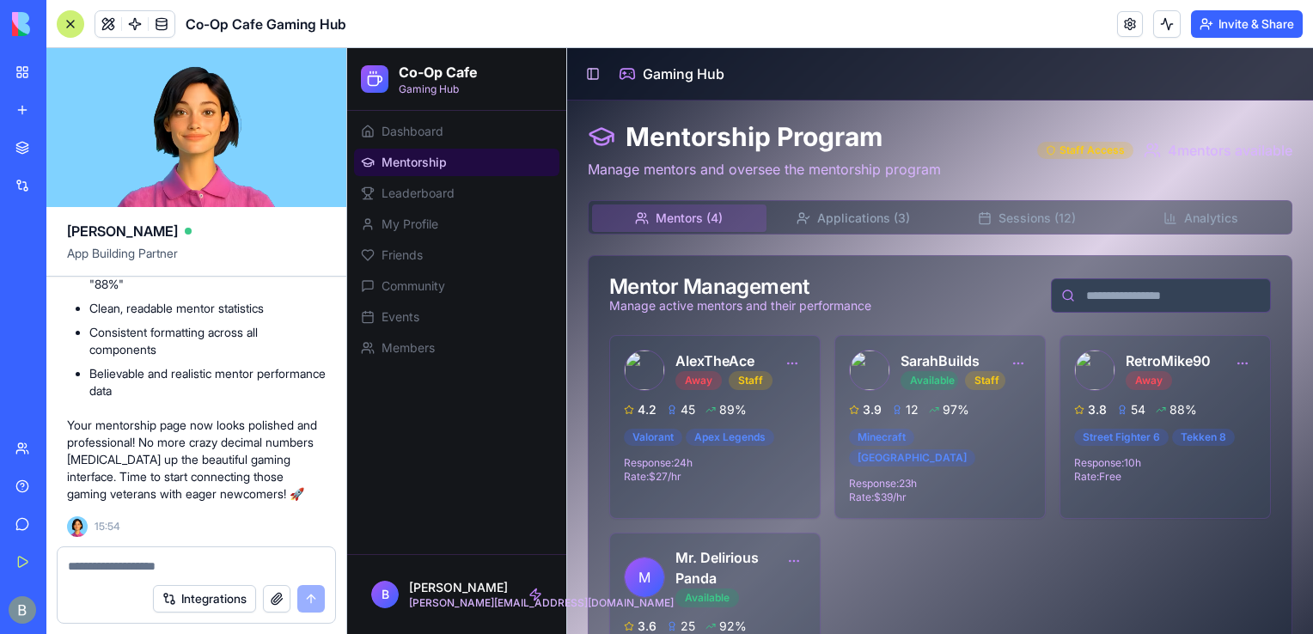
click at [101, 558] on textarea at bounding box center [197, 566] width 258 height 17
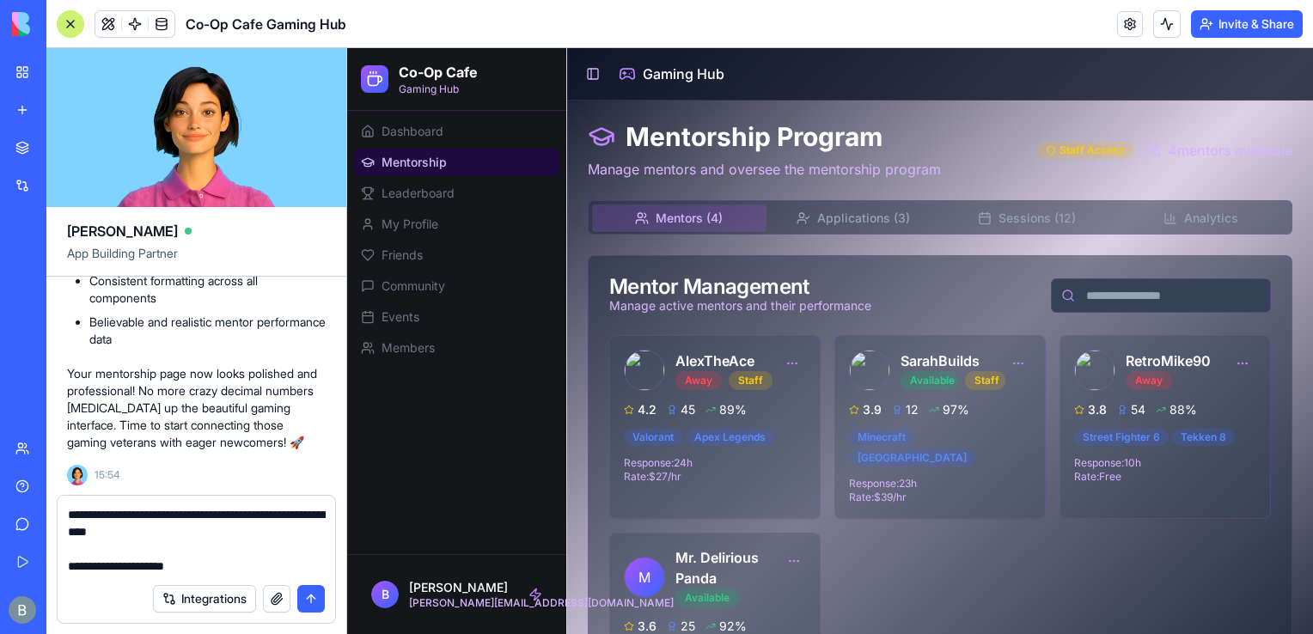
click at [826, 232] on div "Mentors ( 4 ) Applications (3) Sessions (12) Analytics" at bounding box center [940, 217] width 704 height 34
click at [823, 223] on button "Applications (3)" at bounding box center [853, 217] width 174 height 27
click at [735, 224] on button "Mentors ( 4 )" at bounding box center [679, 217] width 174 height 27
click at [1009, 211] on button "Sessions (12)" at bounding box center [1027, 217] width 174 height 27
click at [707, 228] on button "Mentors ( 4 )" at bounding box center [679, 217] width 174 height 27
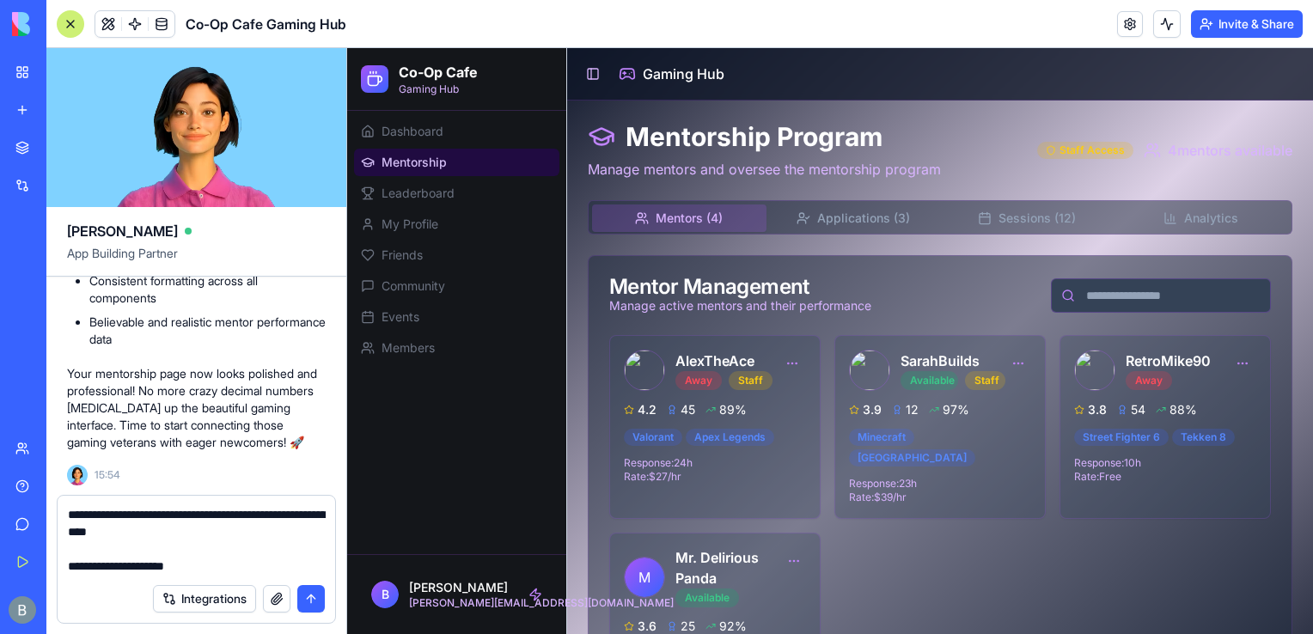
click at [251, 586] on button "Integrations" at bounding box center [204, 598] width 103 height 27
click at [239, 574] on textarea "**********" at bounding box center [197, 540] width 258 height 69
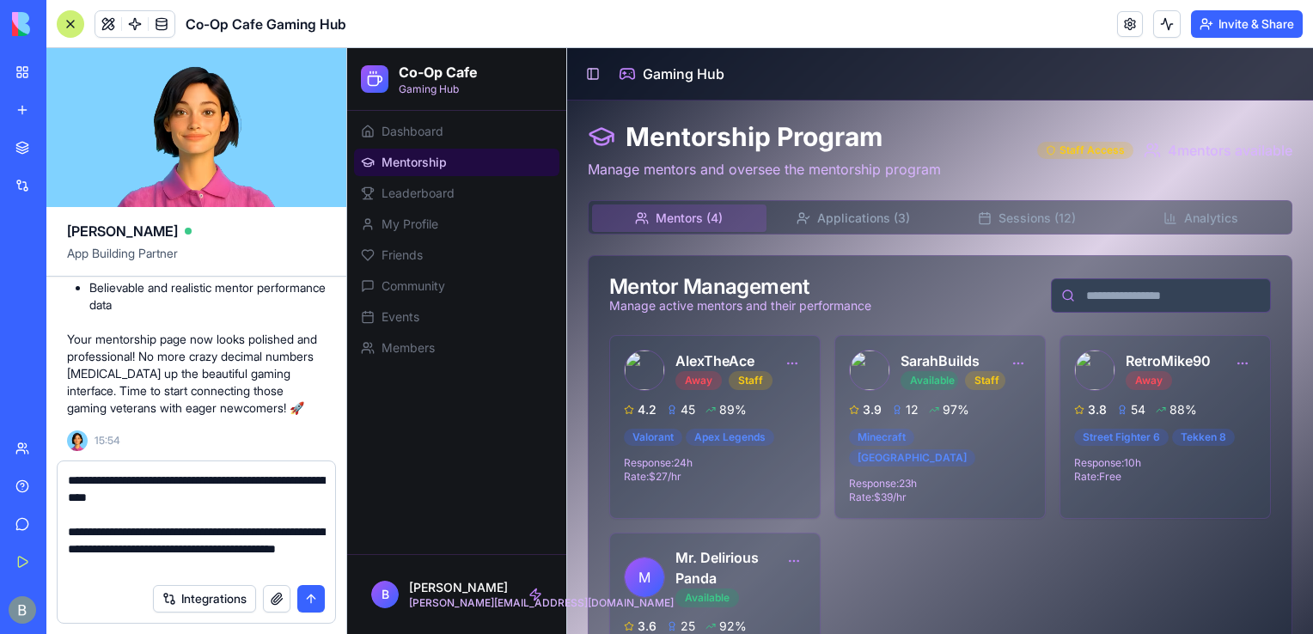
type textarea "**********"
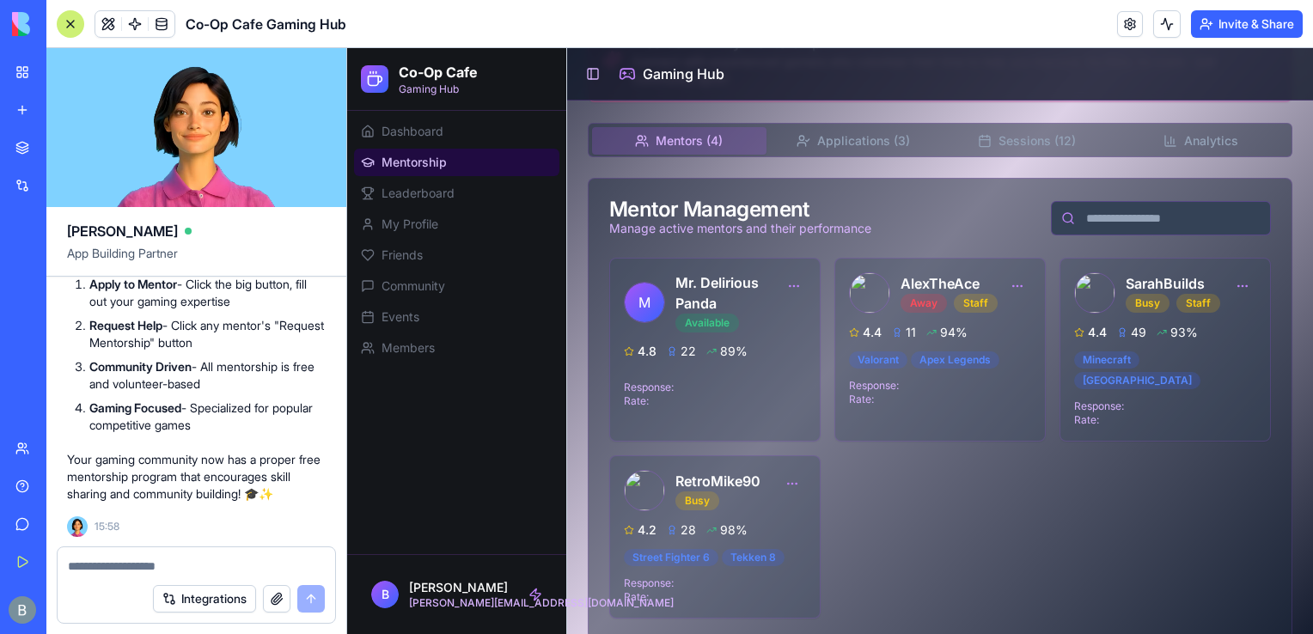
scroll to position [218, 0]
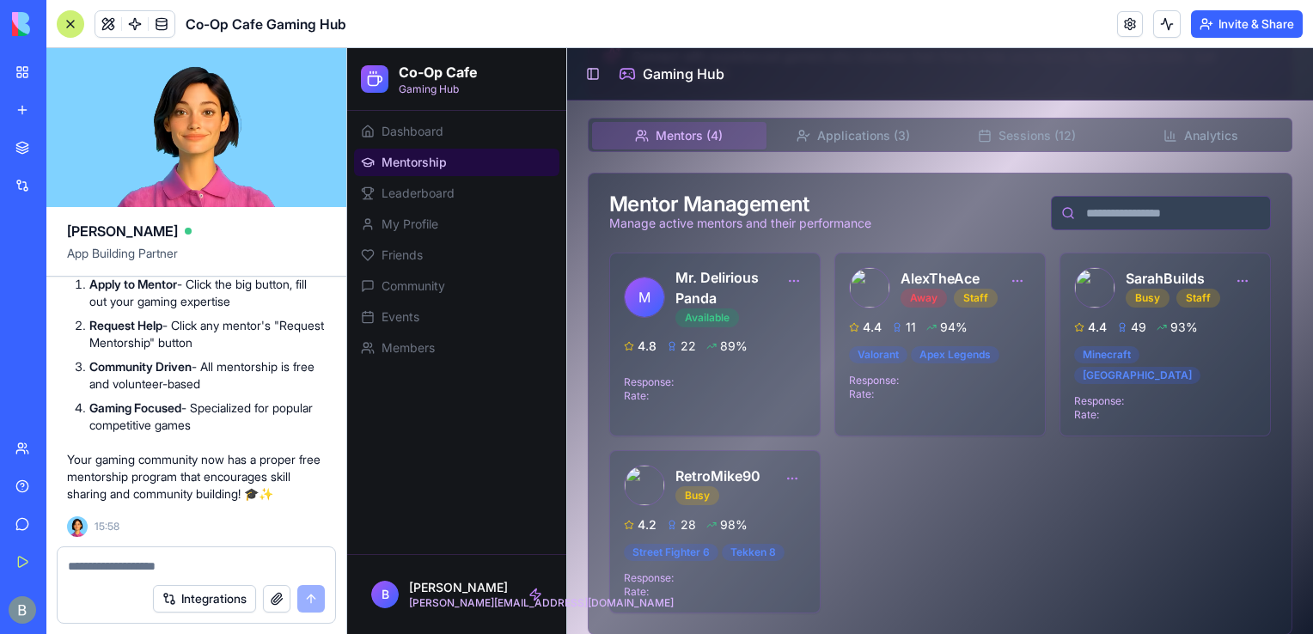
click at [193, 567] on textarea at bounding box center [197, 566] width 258 height 17
paste textarea "*"
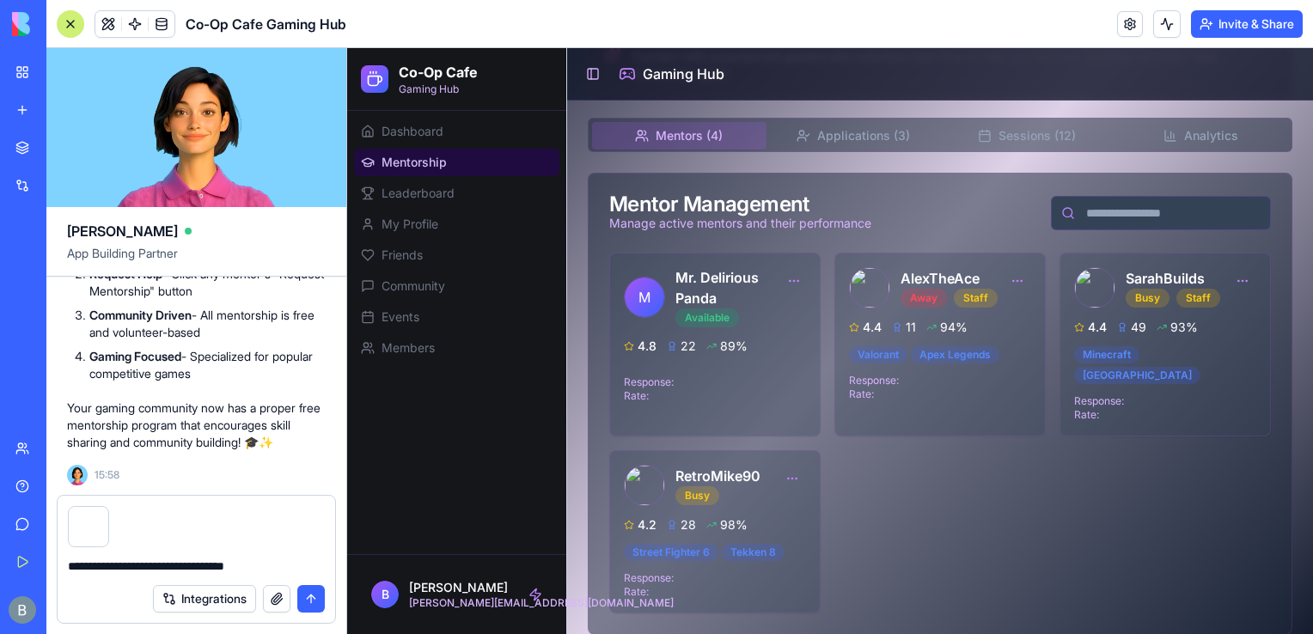
type textarea "**********"
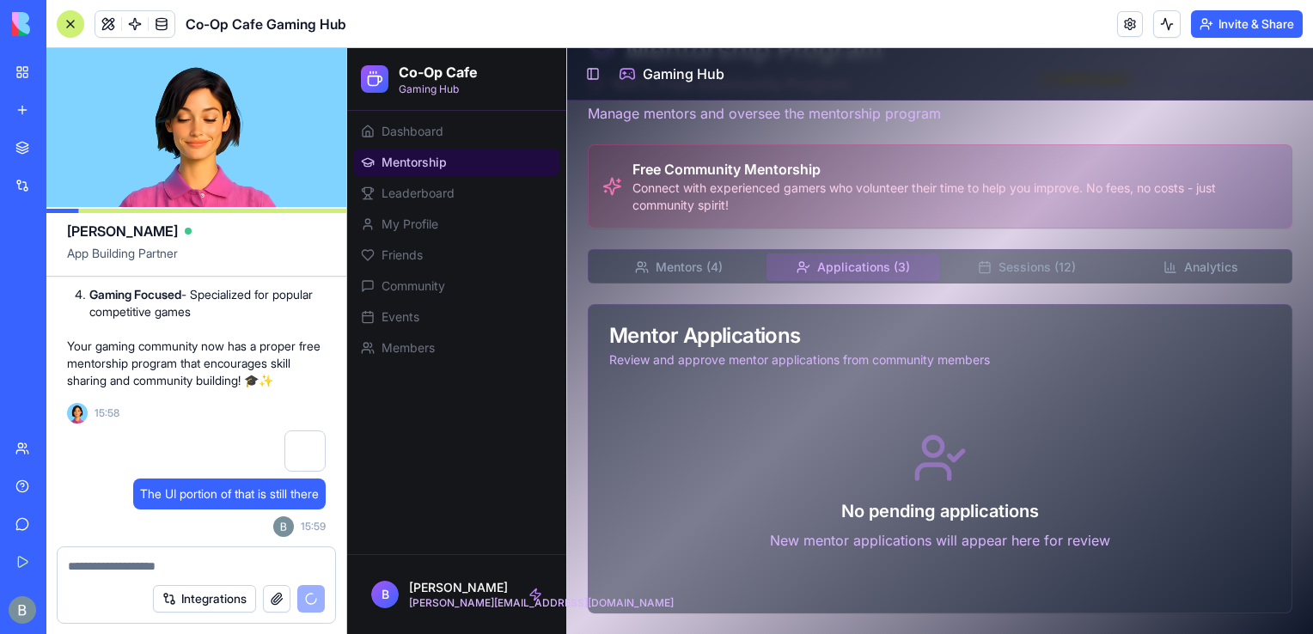
scroll to position [86, 0]
click at [876, 136] on div "Mentorship Program 100% Free Community Program Manage mentors and oversee the m…" at bounding box center [940, 324] width 704 height 579
click at [720, 280] on button "Mentors ( 4 )" at bounding box center [679, 267] width 174 height 27
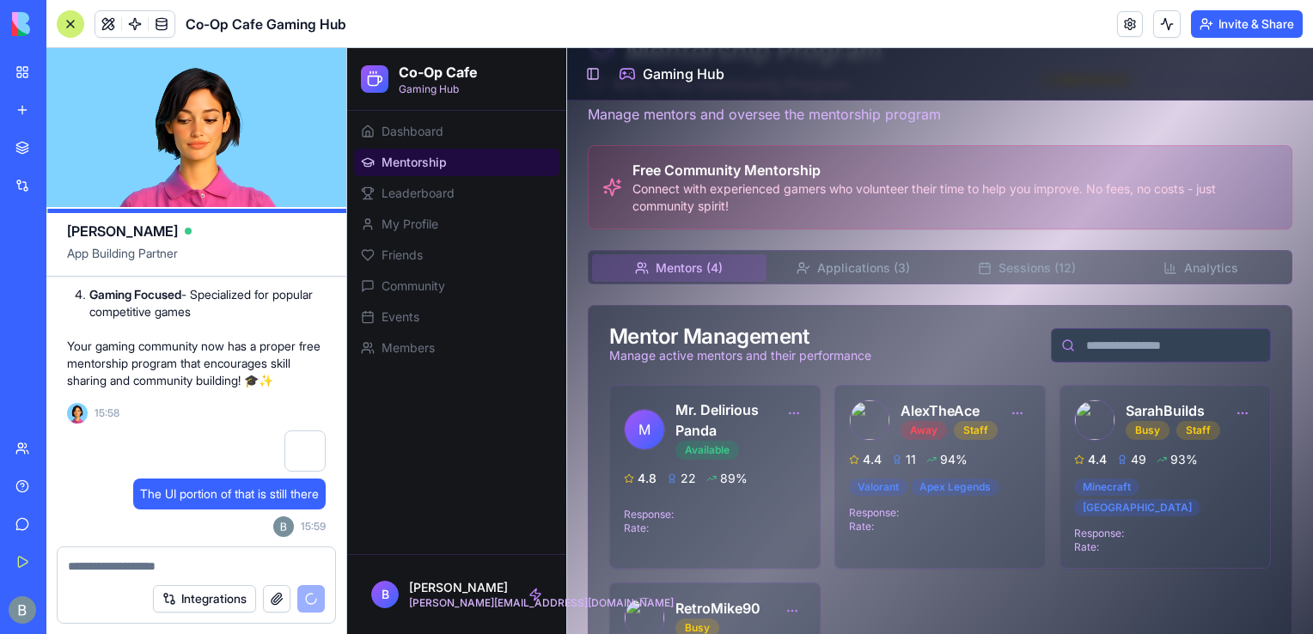
click at [821, 271] on button "Applications (3)" at bounding box center [853, 267] width 174 height 27
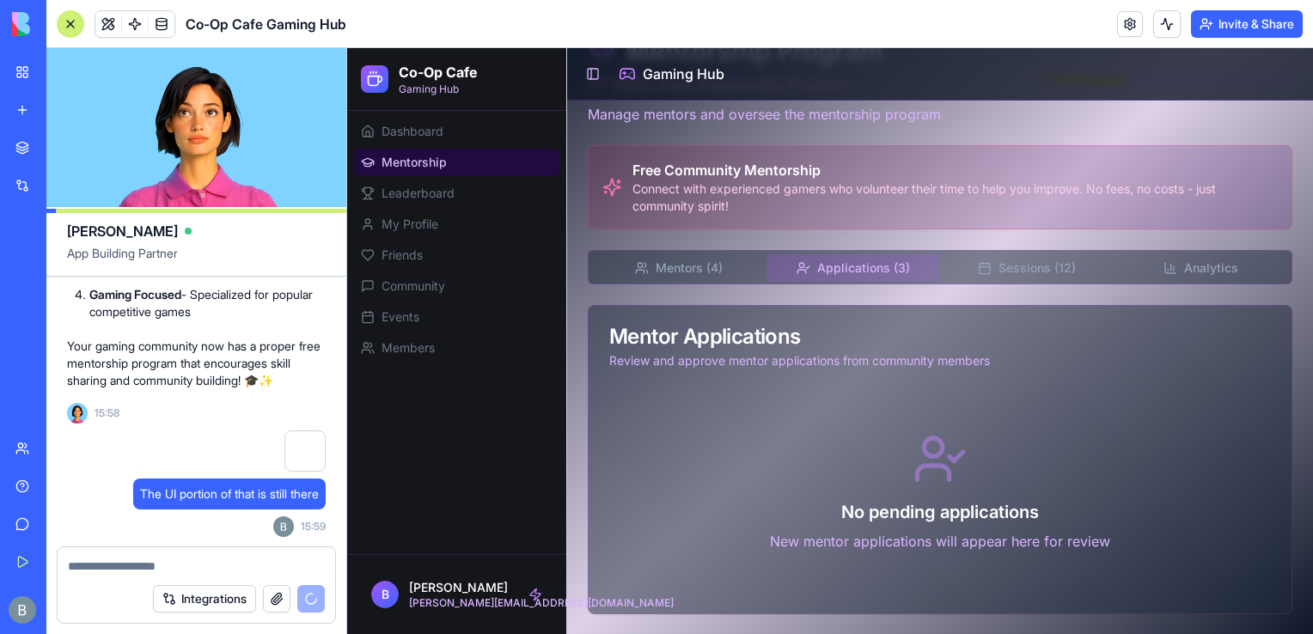
click at [993, 261] on button "Sessions (12)" at bounding box center [1027, 267] width 174 height 27
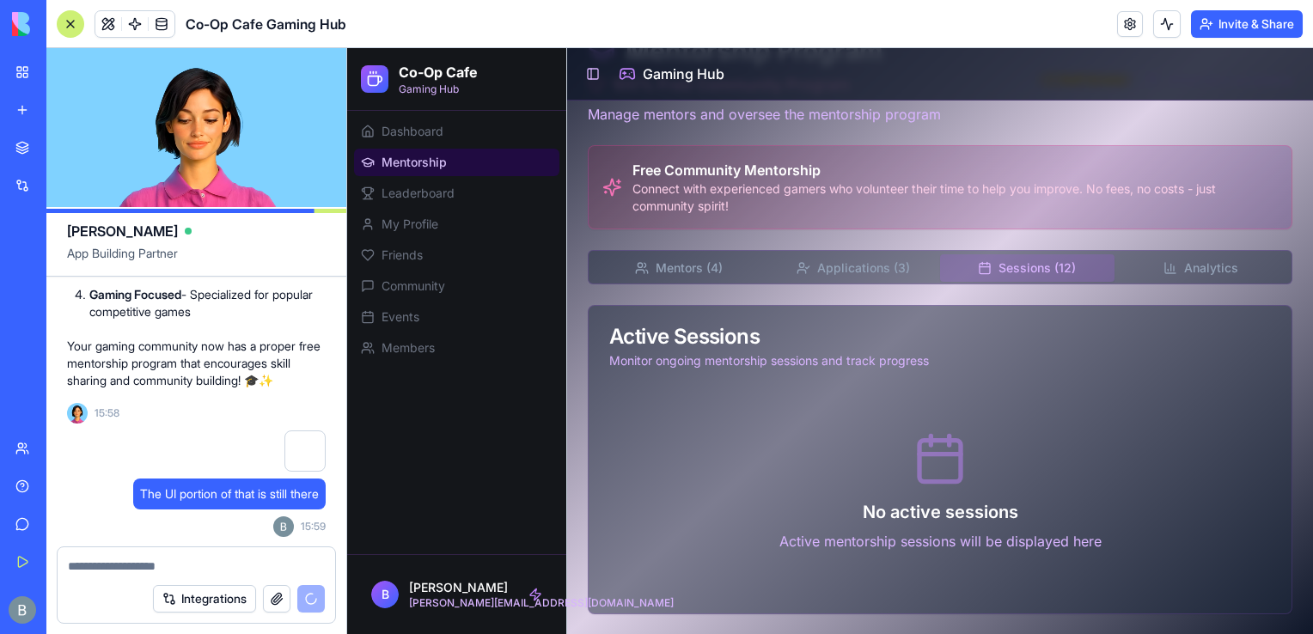
click at [1203, 250] on div "Mentors ( 4 ) Applications (3) Sessions (12) Analytics" at bounding box center [940, 267] width 704 height 34
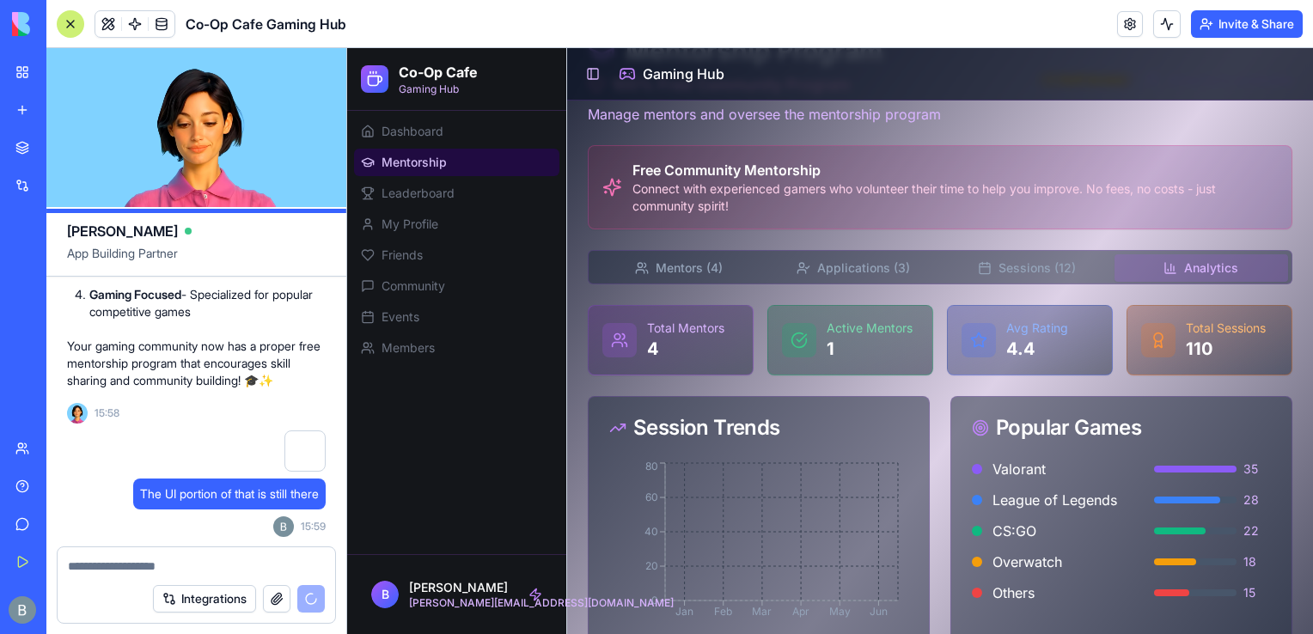
click at [1199, 263] on button "Analytics" at bounding box center [1201, 267] width 174 height 27
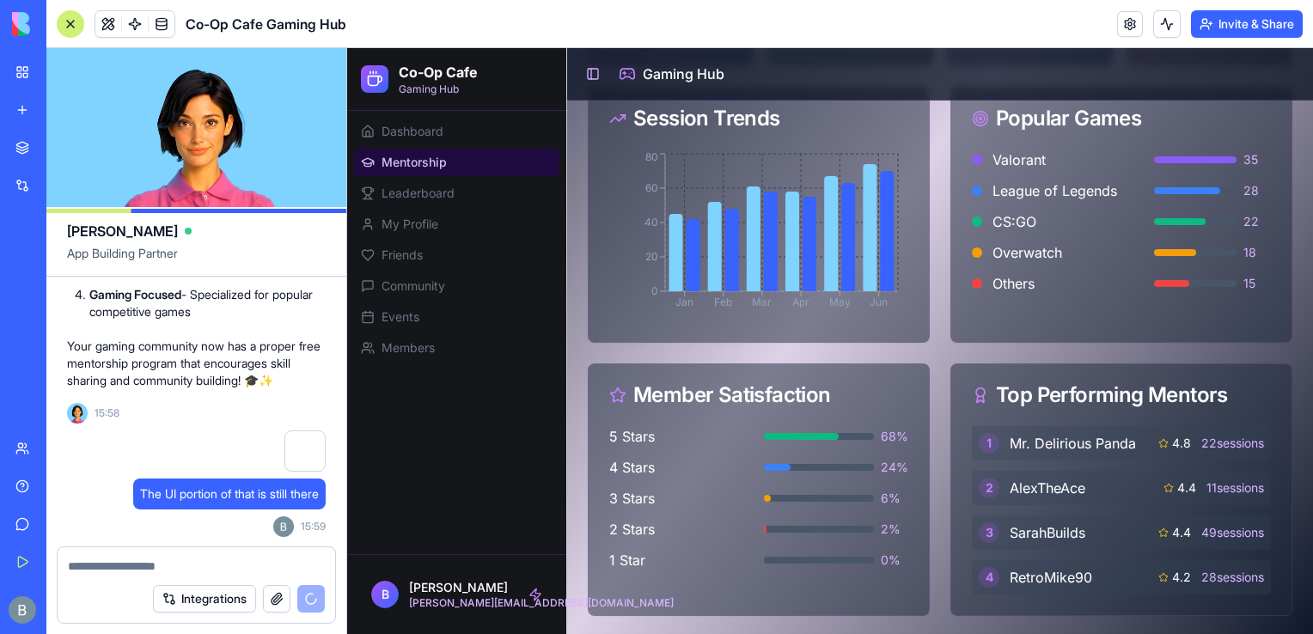
scroll to position [0, 0]
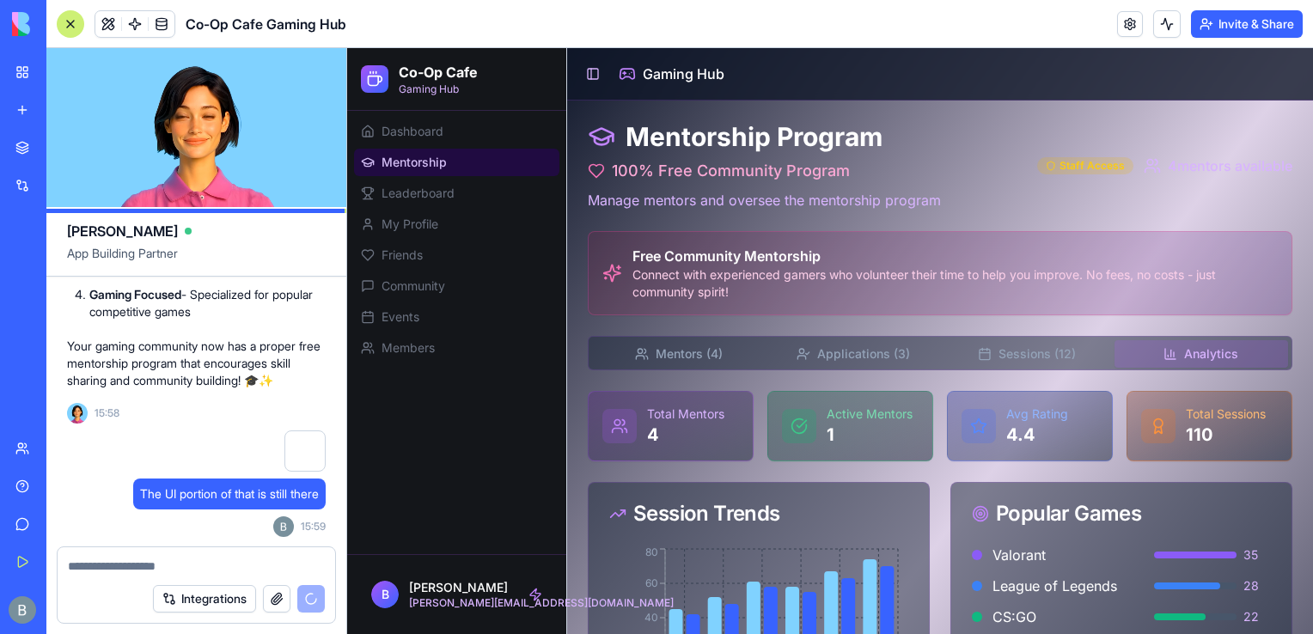
click at [674, 352] on button "Mentors ( 4 )" at bounding box center [679, 353] width 174 height 27
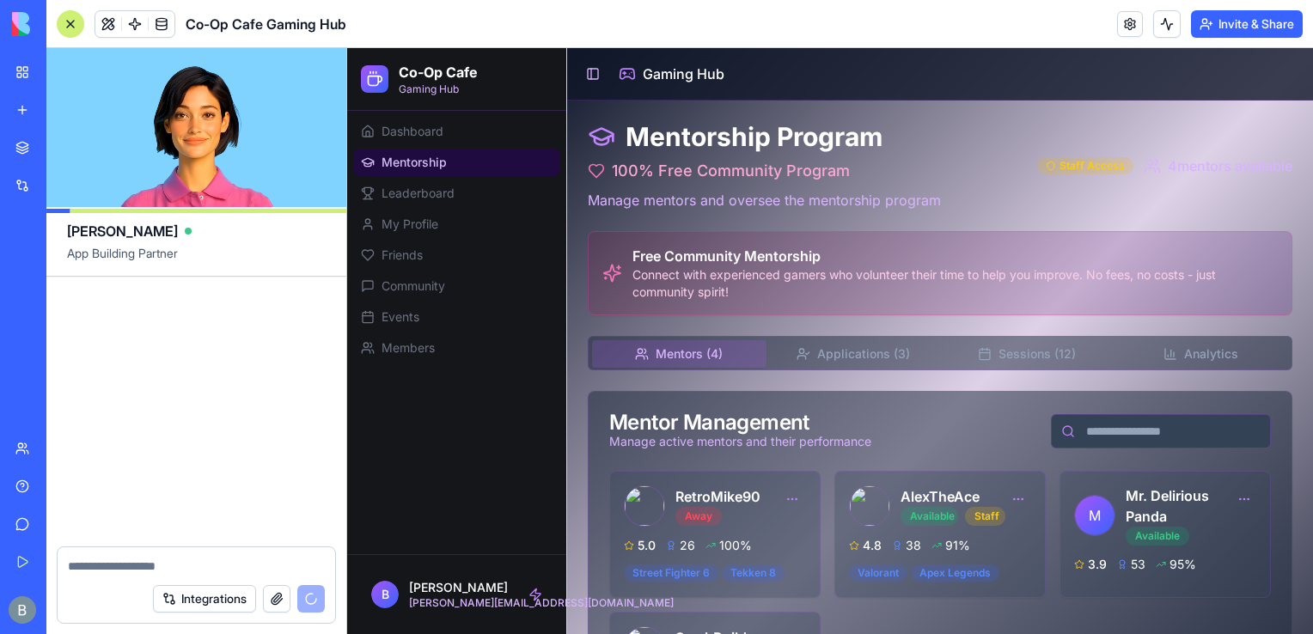
scroll to position [13779, 0]
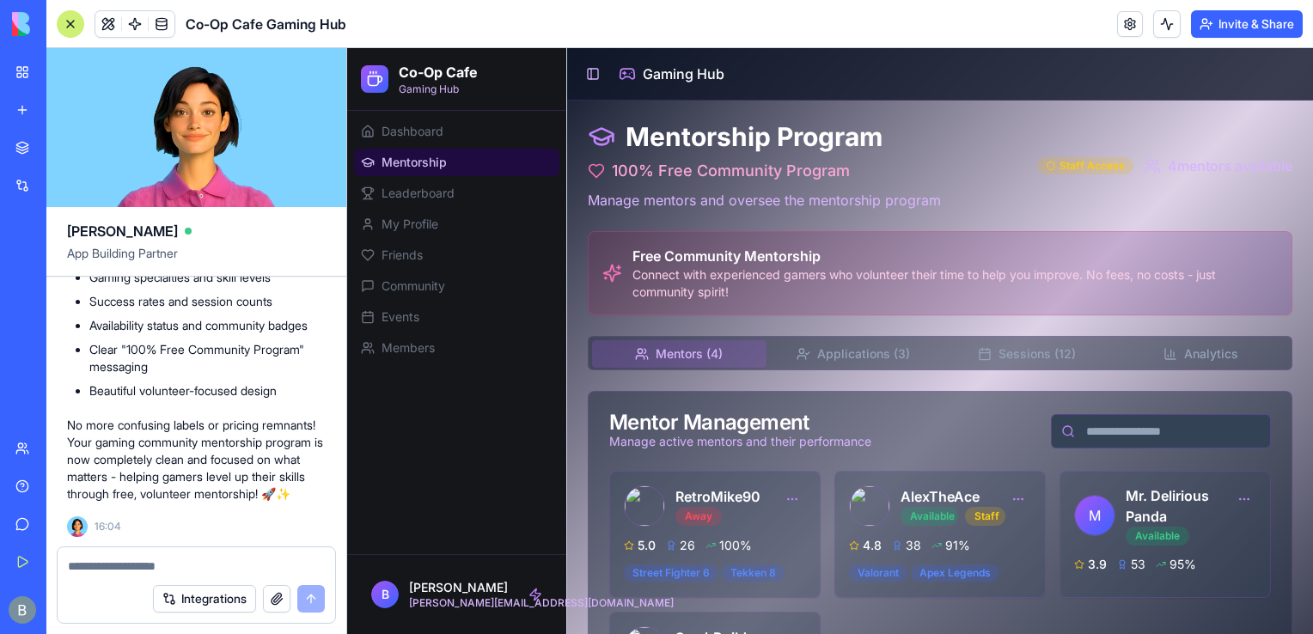
click at [232, 571] on textarea at bounding box center [197, 566] width 258 height 17
type textarea "*"
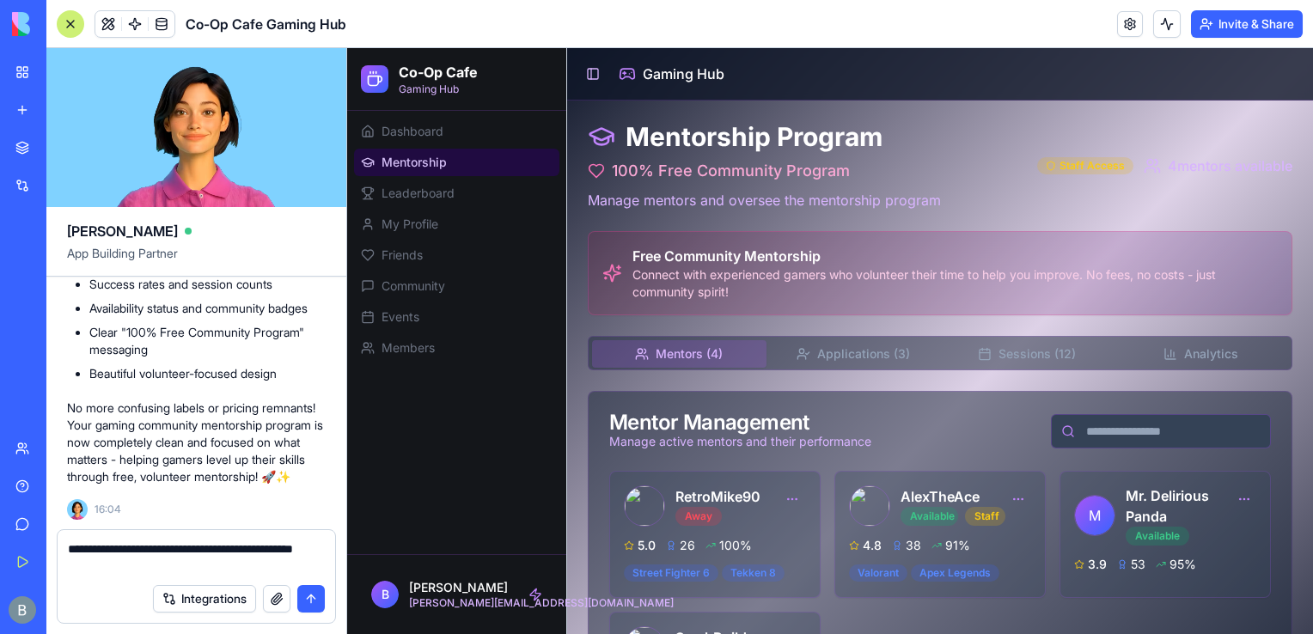
click at [478, 514] on div "Dashboard Mentorship Leaderboard My Profile Friends Community Events Members" at bounding box center [456, 332] width 219 height 443
click at [184, 574] on textarea "**********" at bounding box center [197, 557] width 258 height 34
type textarea "**********"
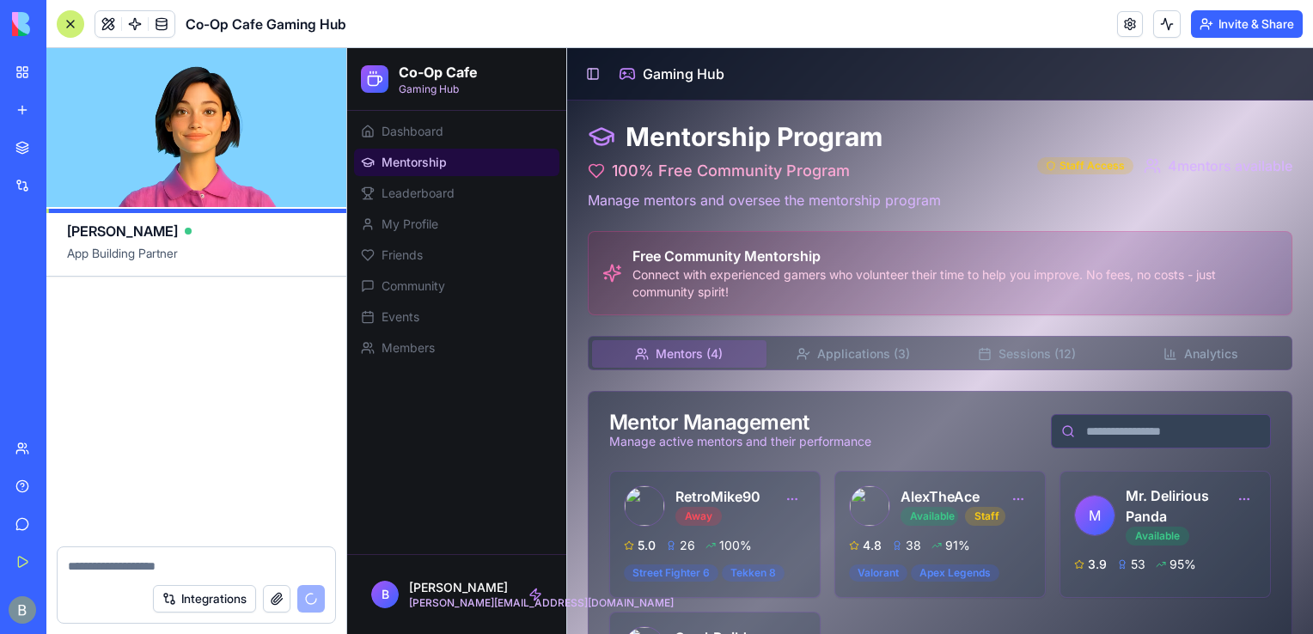
scroll to position [14576, 0]
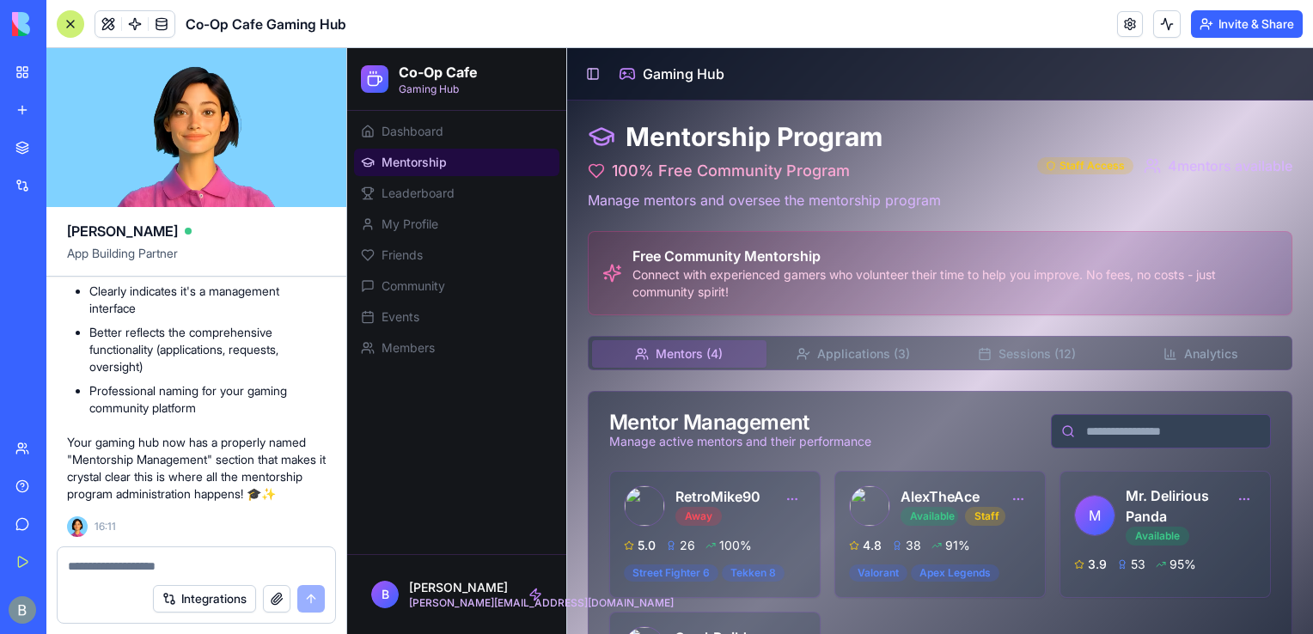
click at [207, 478] on p "Your gaming hub now has a properly named "Mentorship Management" section that m…" at bounding box center [196, 468] width 259 height 69
click at [169, 576] on div "Integrations" at bounding box center [196, 599] width 277 height 48
click at [165, 573] on textarea at bounding box center [197, 566] width 258 height 17
type textarea "*"
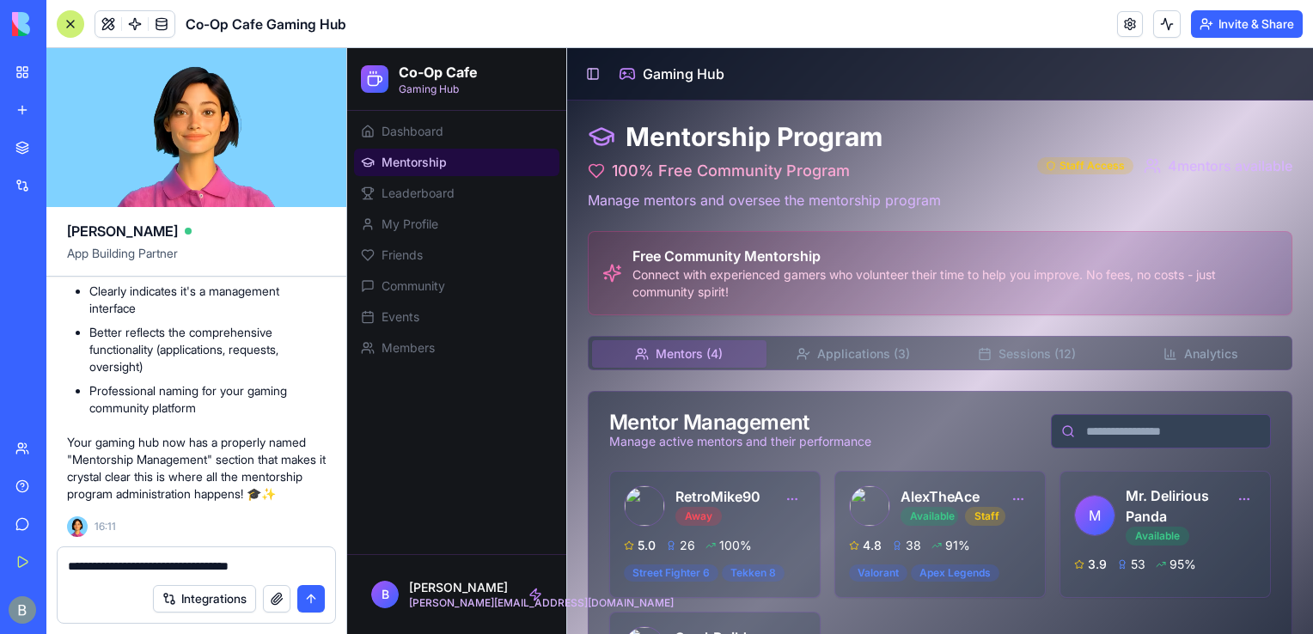
type textarea "**********"
click at [283, 571] on textarea "**********" at bounding box center [197, 566] width 258 height 17
paste textarea
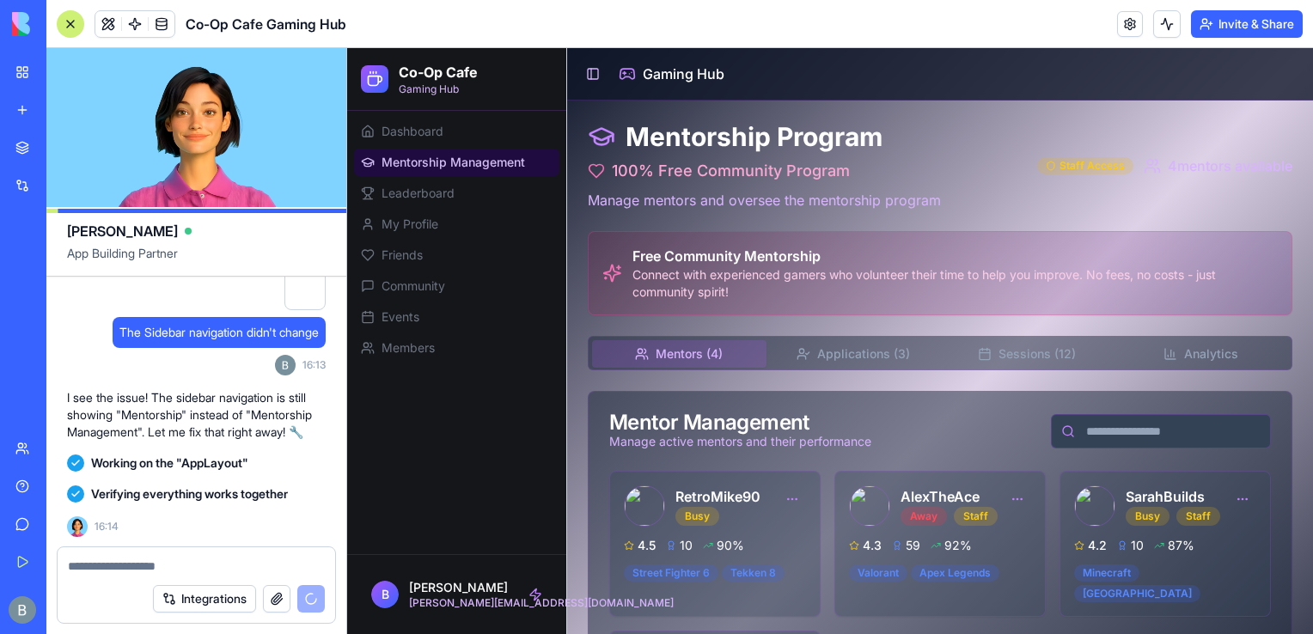
scroll to position [15270, 0]
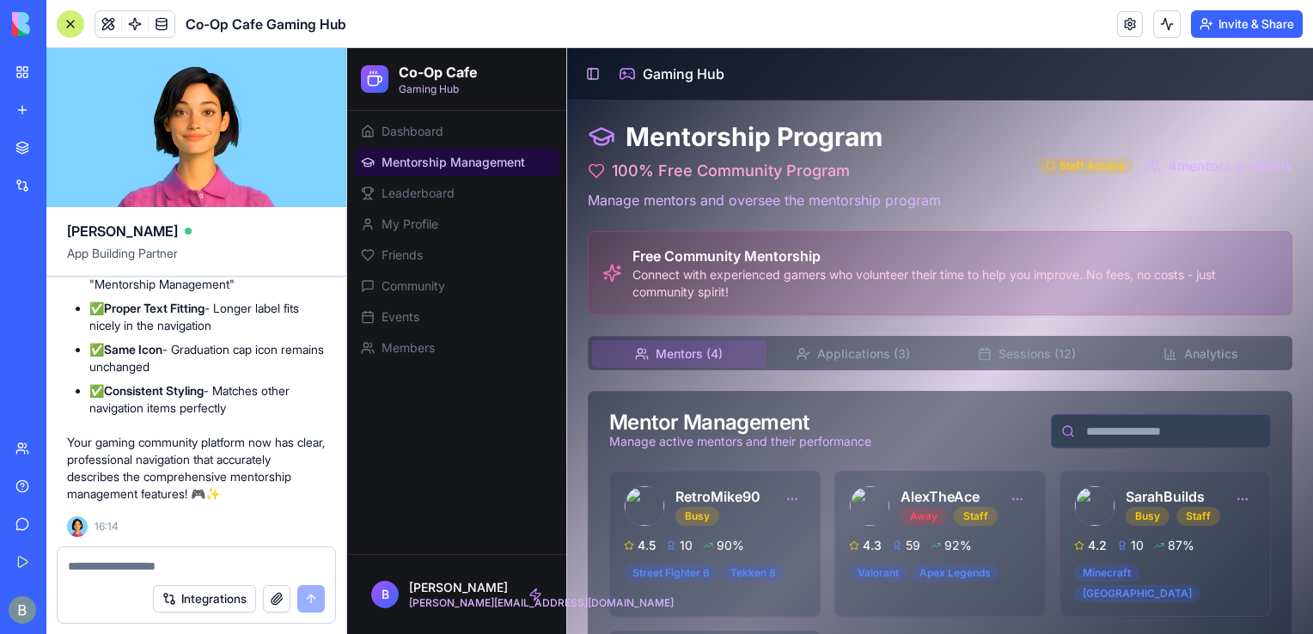
click at [186, 553] on div at bounding box center [196, 560] width 277 height 27
click at [186, 555] on div at bounding box center [196, 560] width 277 height 27
drag, startPoint x: 186, startPoint y: 555, endPoint x: 162, endPoint y: 555, distance: 24.1
click at [162, 555] on div at bounding box center [196, 560] width 277 height 27
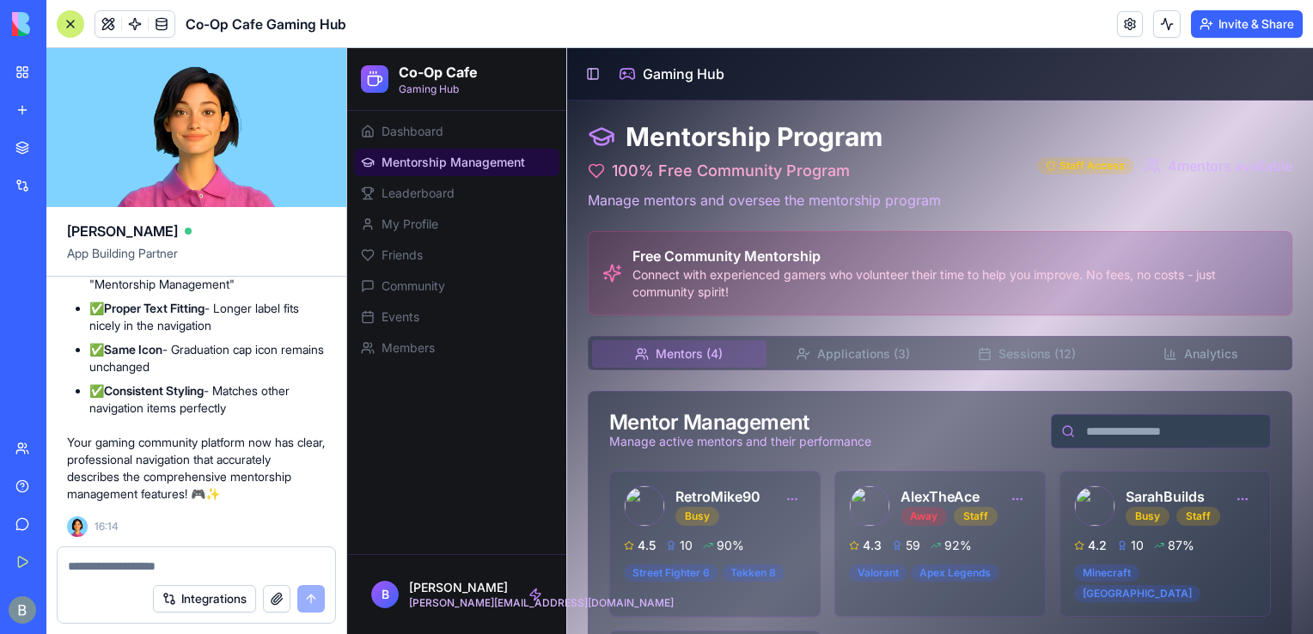
click at [152, 561] on textarea at bounding box center [197, 566] width 258 height 17
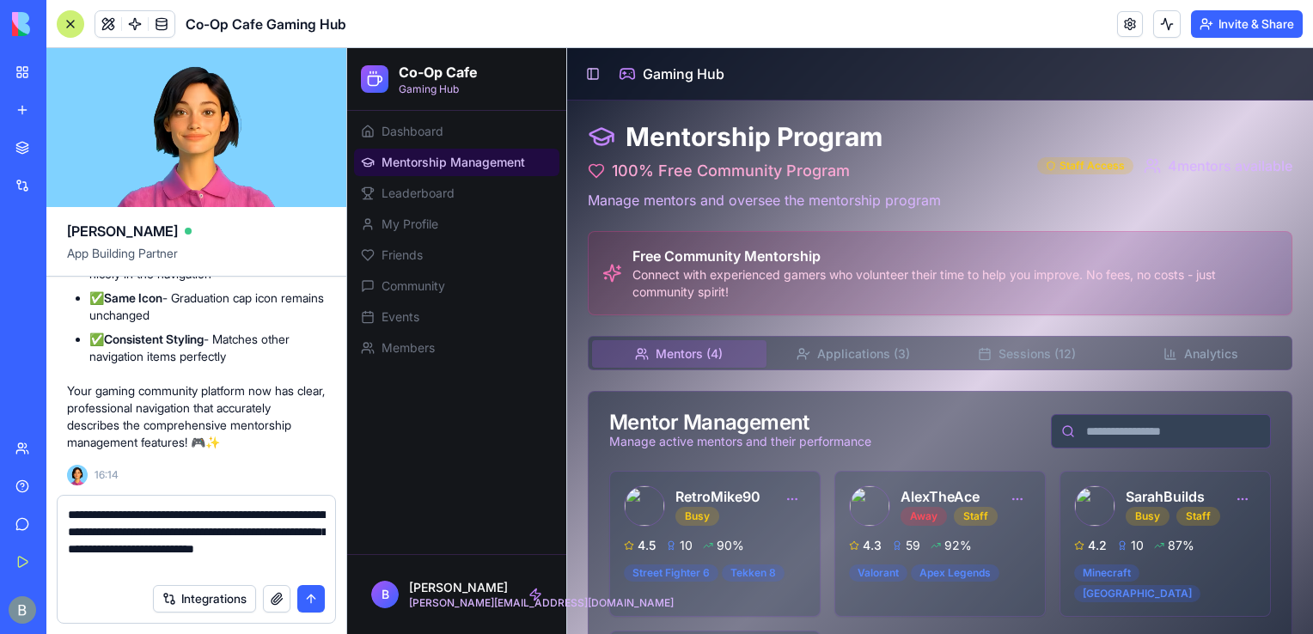
type textarea "**********"
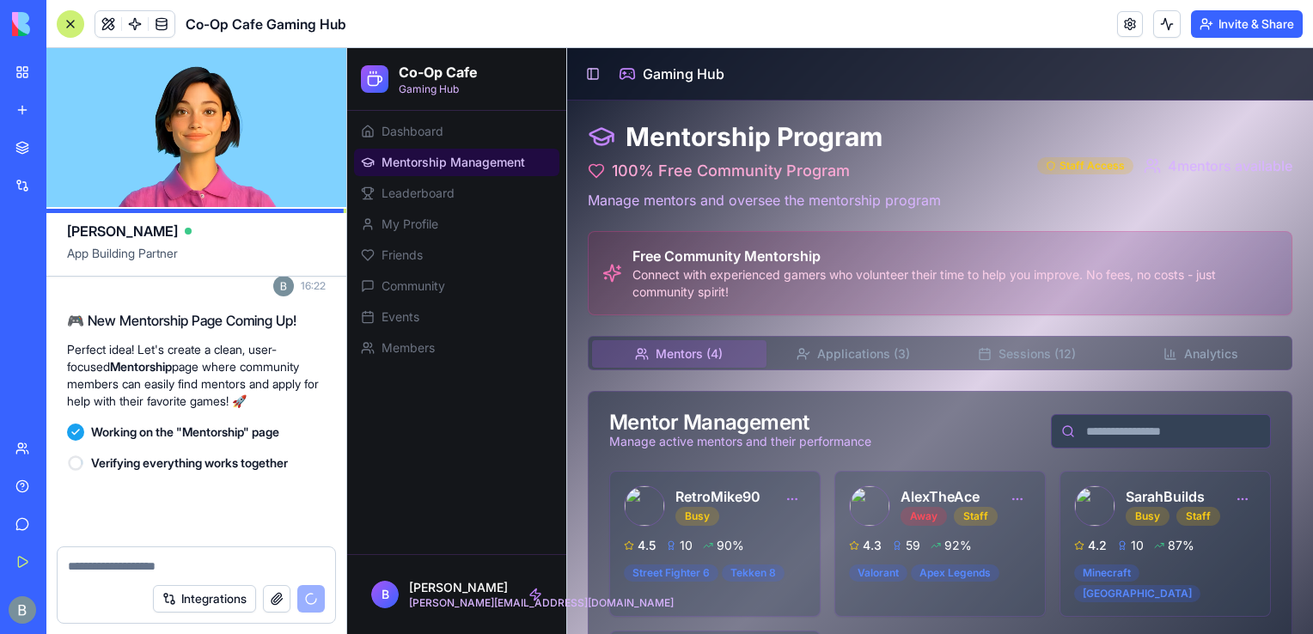
scroll to position [15627, 0]
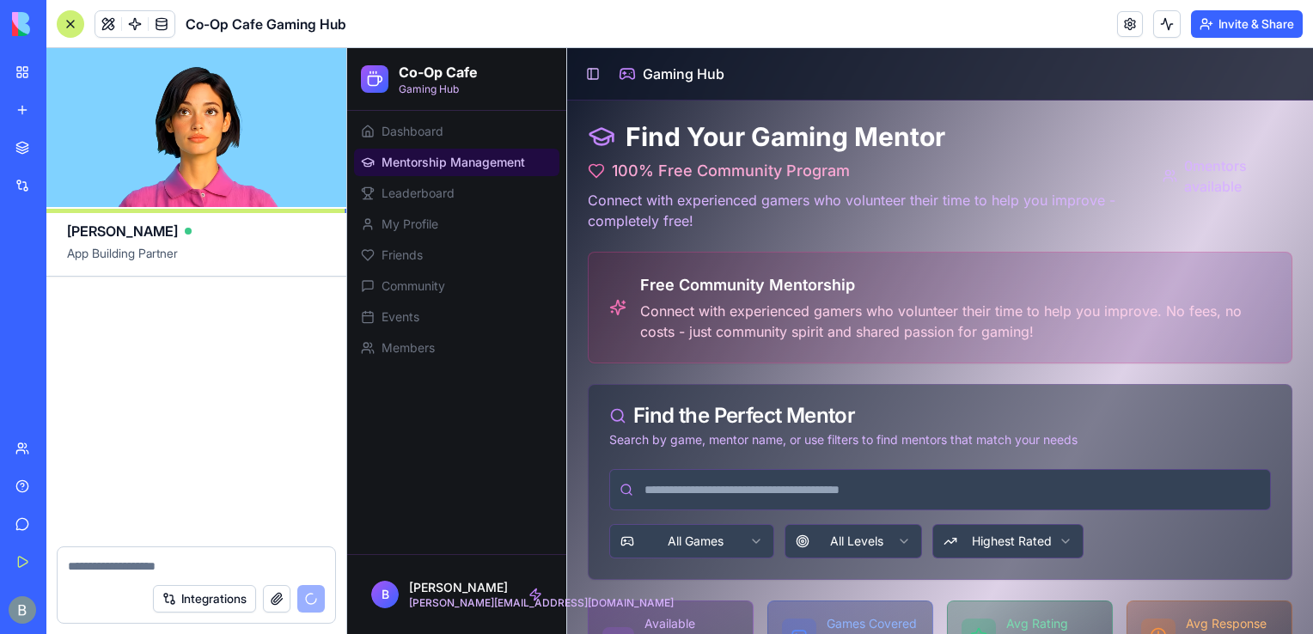
scroll to position [16311, 0]
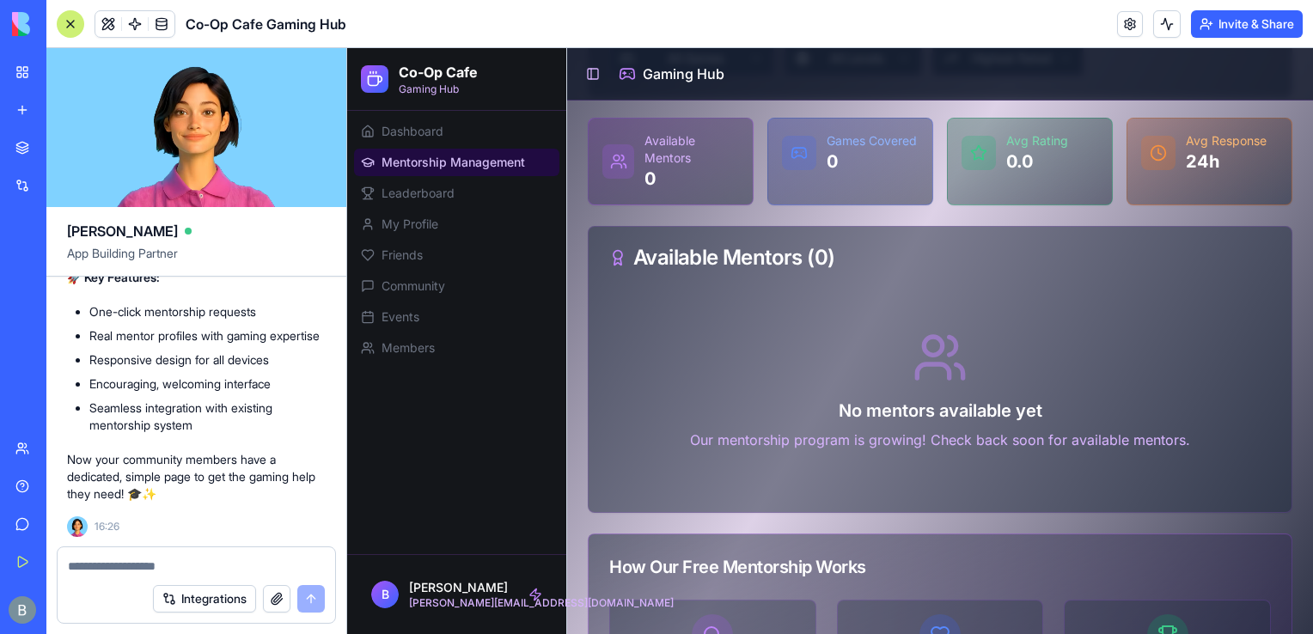
click at [1277, 235] on div "Available Mentors ( 0 )" at bounding box center [939, 258] width 703 height 62
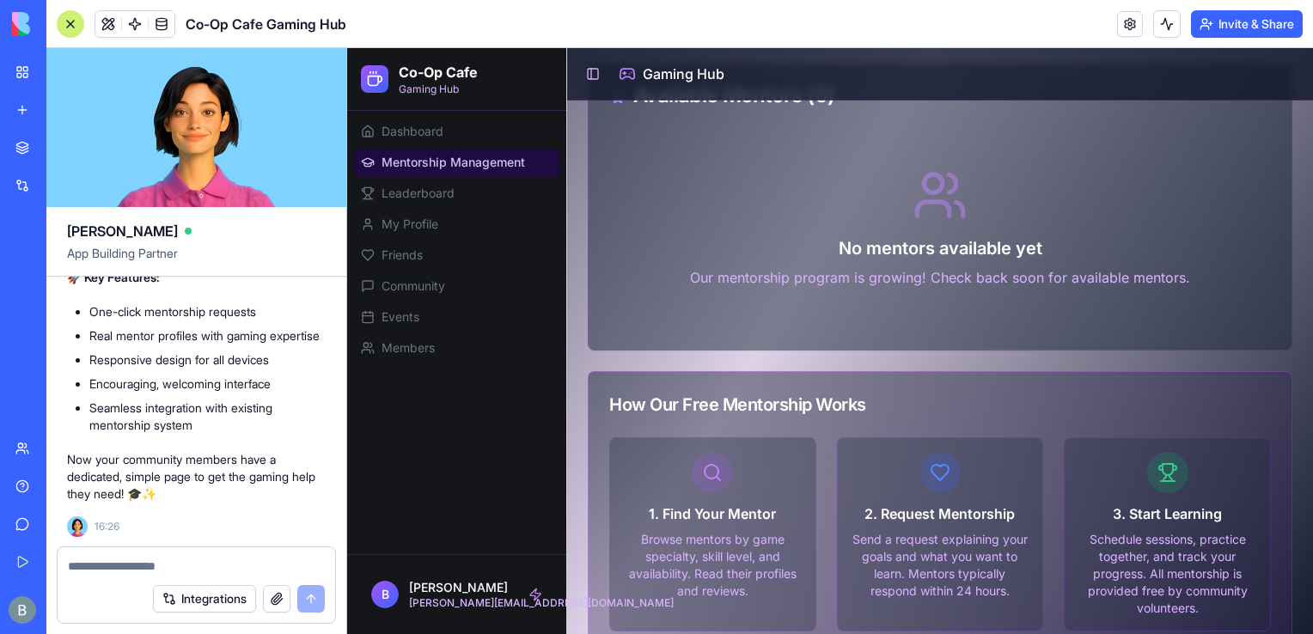
scroll to position [646, 0]
